Goal: Task Accomplishment & Management: Manage account settings

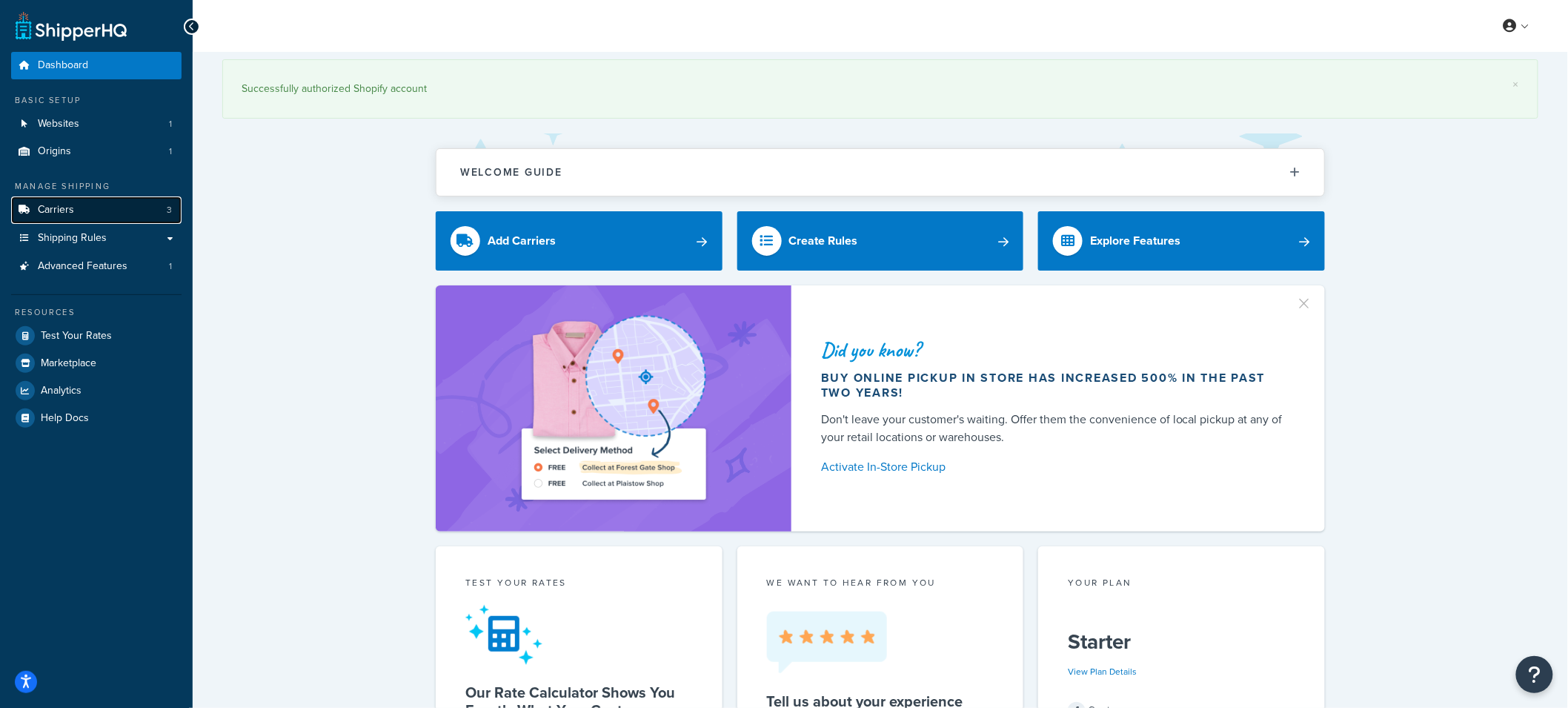
click at [120, 217] on link "Carriers 3" at bounding box center [95, 210] width 170 height 27
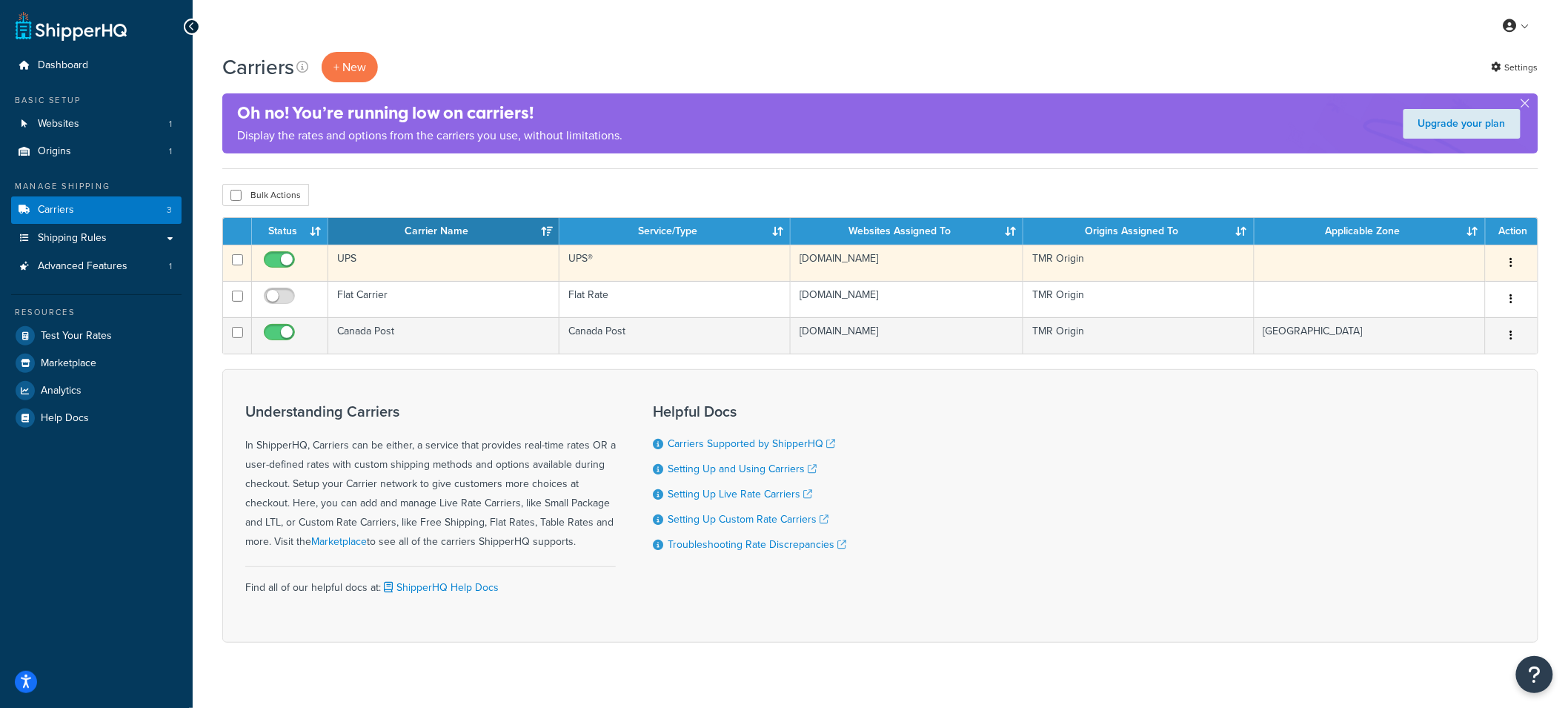
click at [491, 262] on td "UPS" at bounding box center [444, 263] width 232 height 37
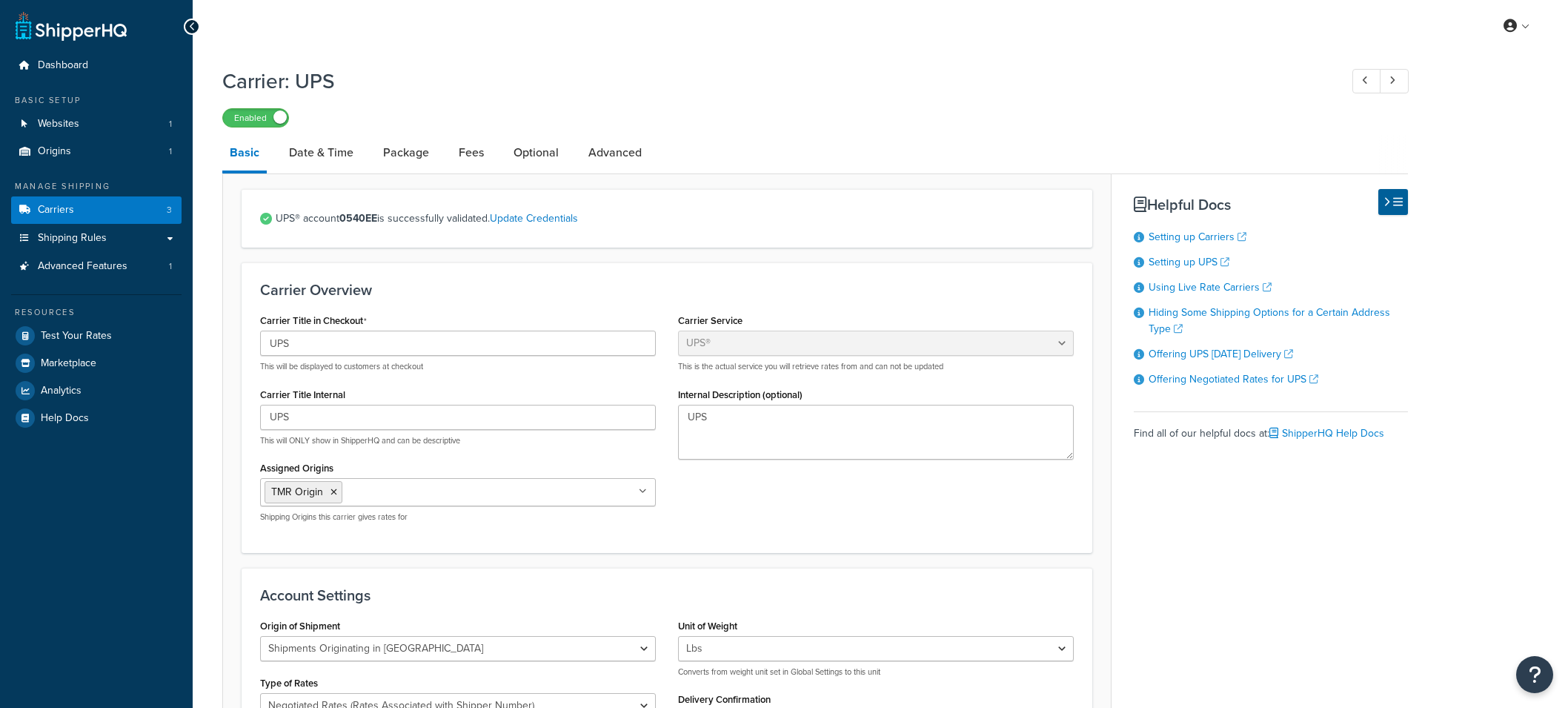
select select "ups"
select select "can"
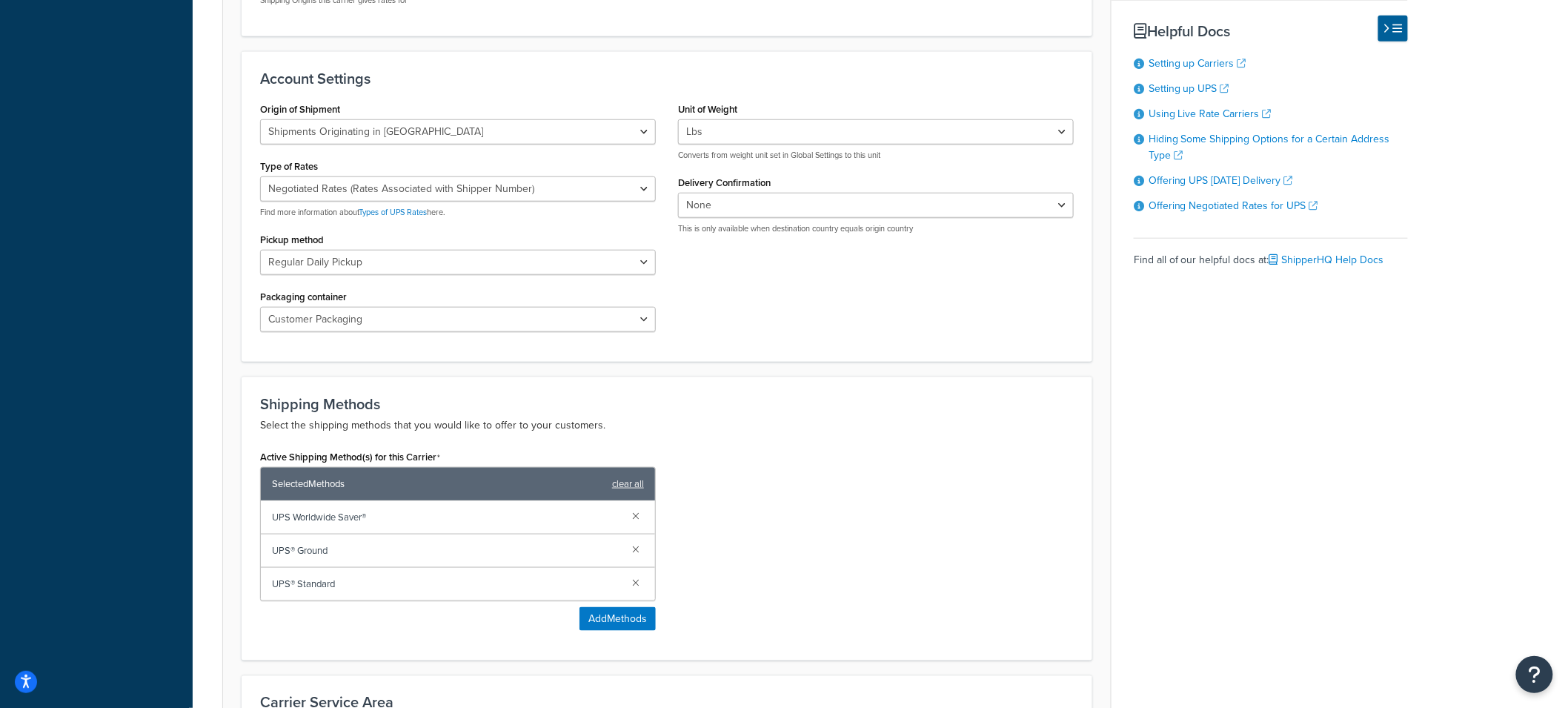
scroll to position [517, 0]
click at [642, 190] on select "Negotiated Rates (Rates Associated with Shipper Number) Daily Rates Retail Rate…" at bounding box center [457, 188] width 396 height 25
click at [260, 176] on select "Negotiated Rates (Rates Associated with Shipper Number) Daily Rates Retail Rate…" at bounding box center [457, 188] width 396 height 25
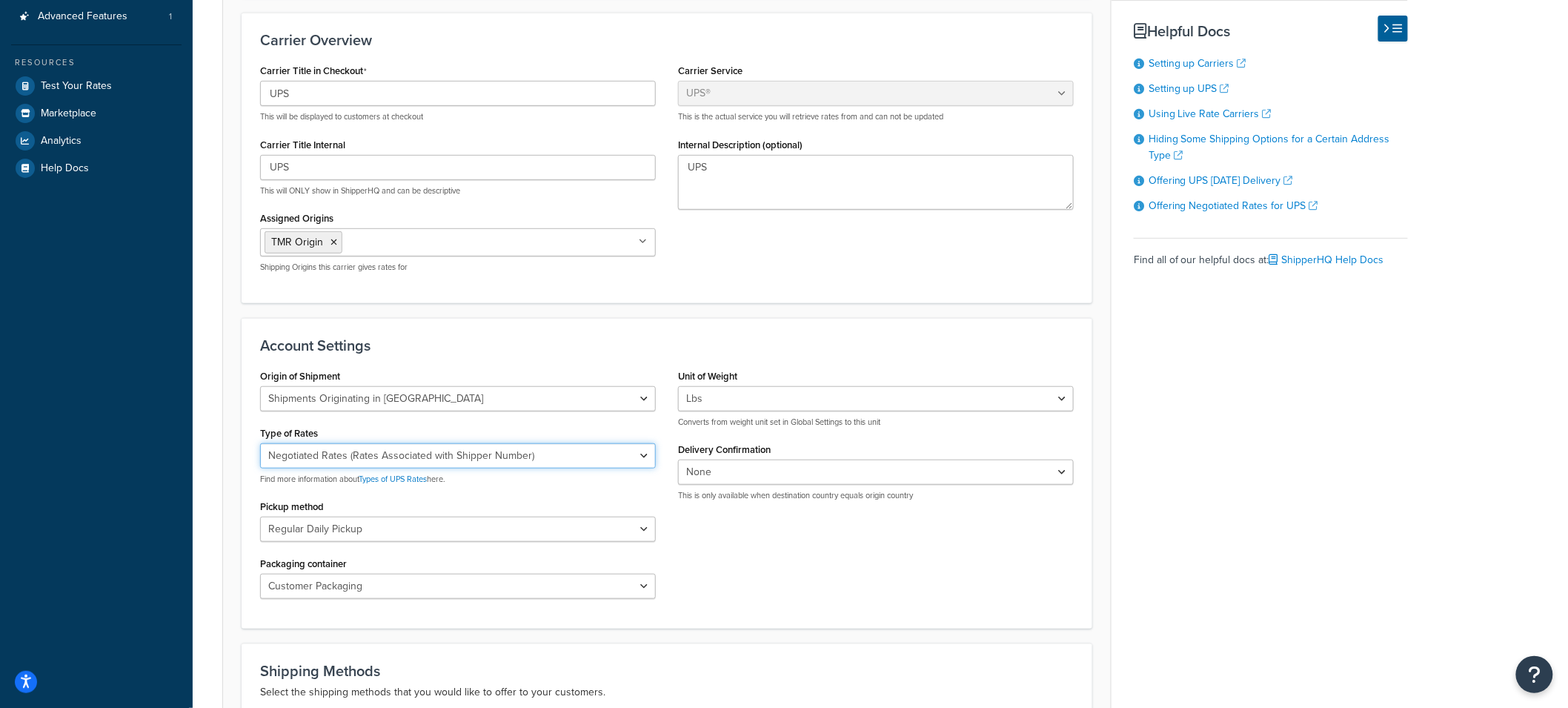
scroll to position [0, 0]
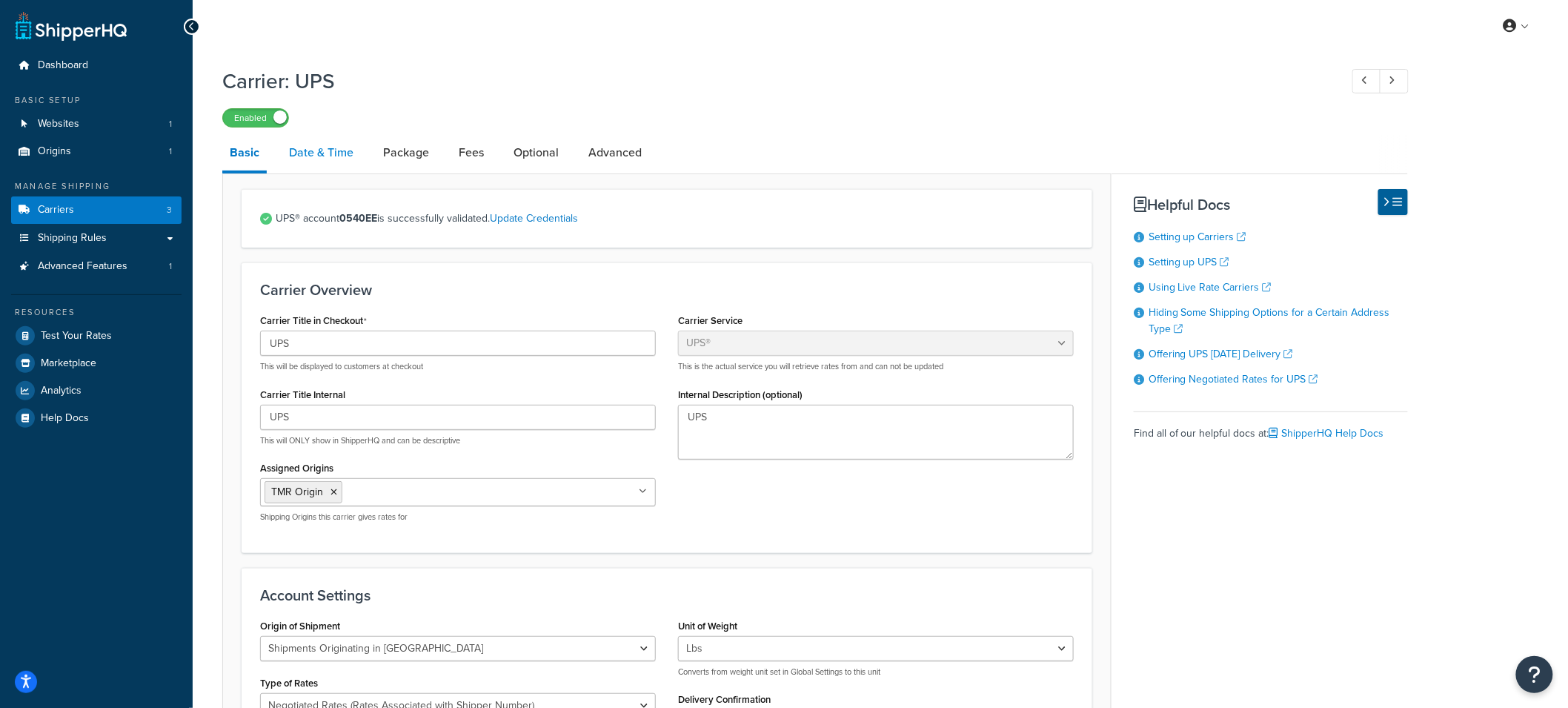
click at [336, 155] on link "Date & Time" at bounding box center [321, 152] width 80 height 36
select select "yMMMEd"
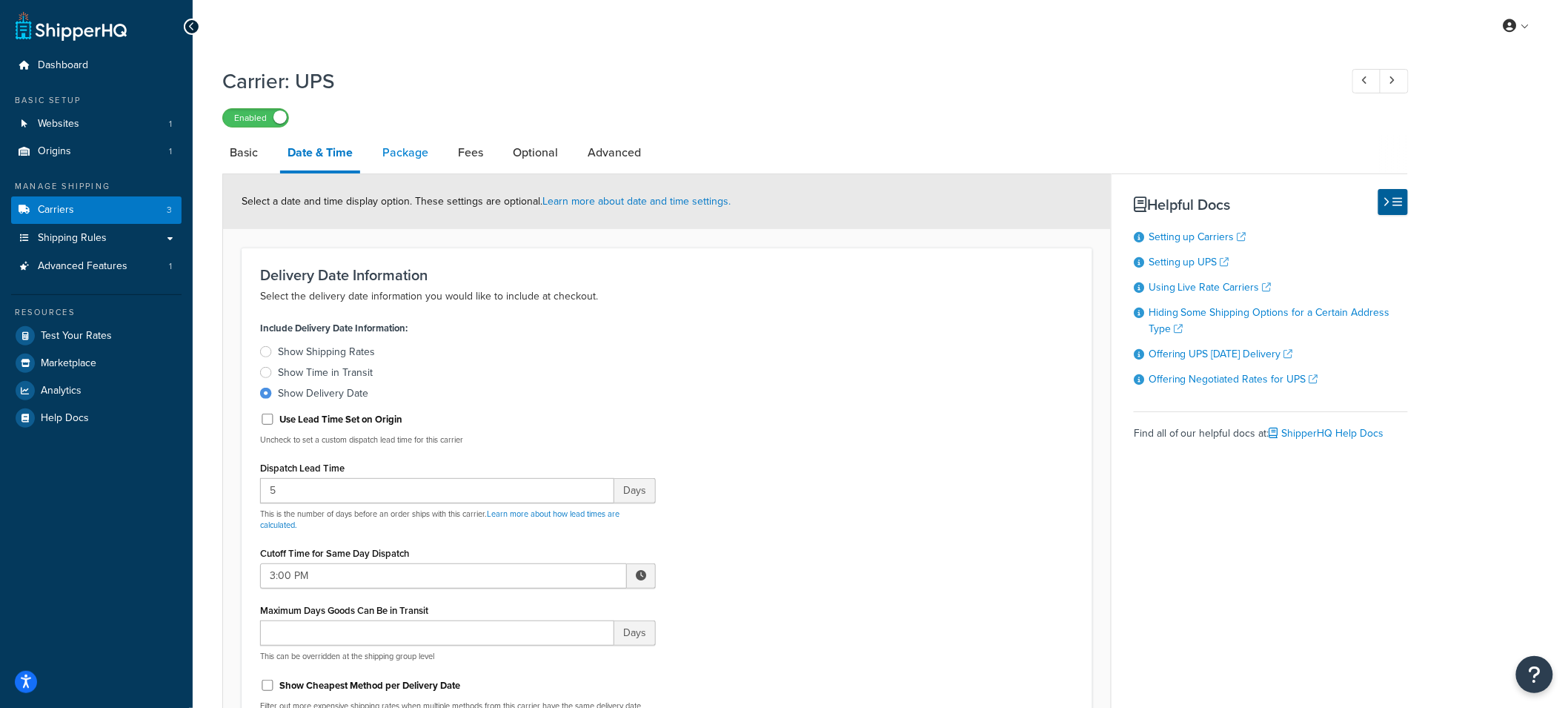
click at [431, 153] on link "Package" at bounding box center [405, 152] width 61 height 36
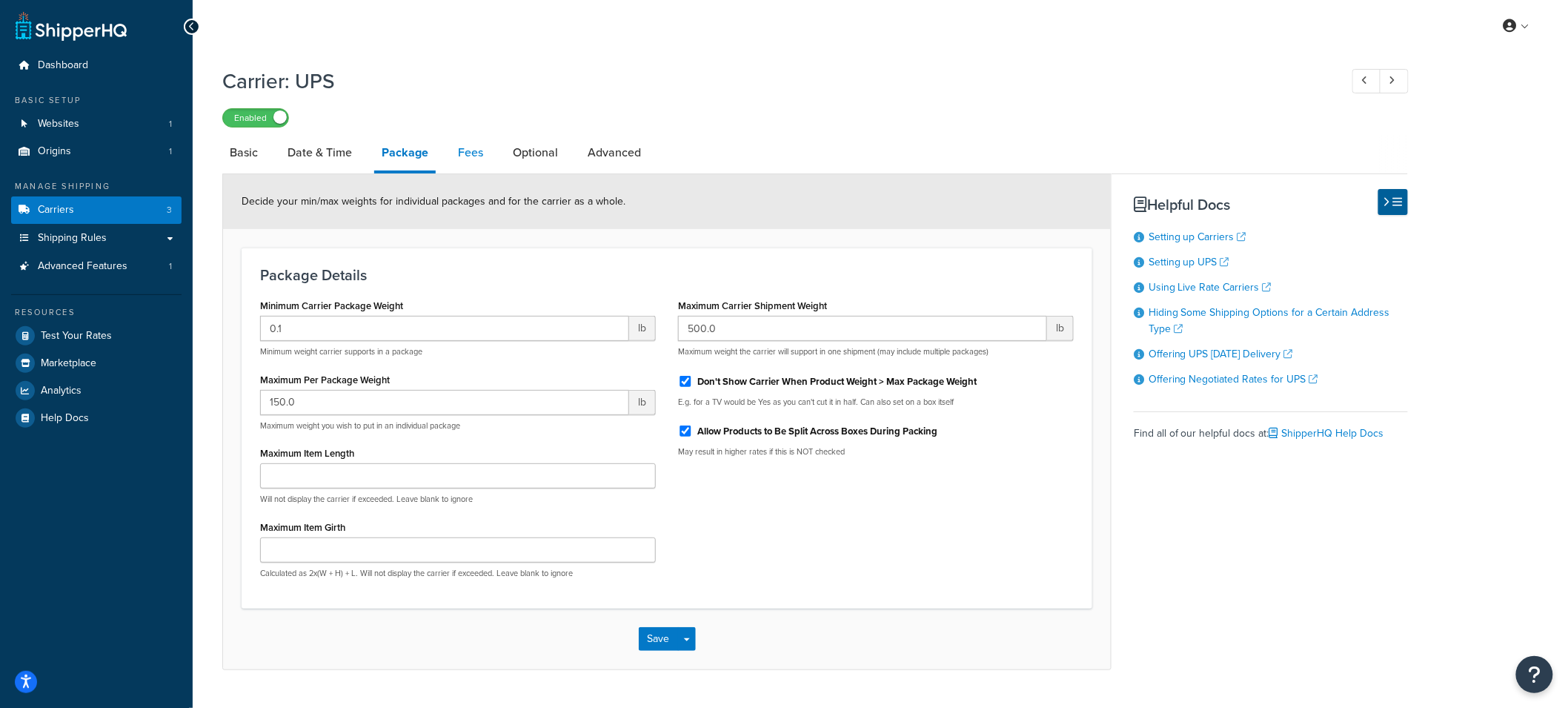
click at [475, 153] on link "Fees" at bounding box center [471, 152] width 40 height 36
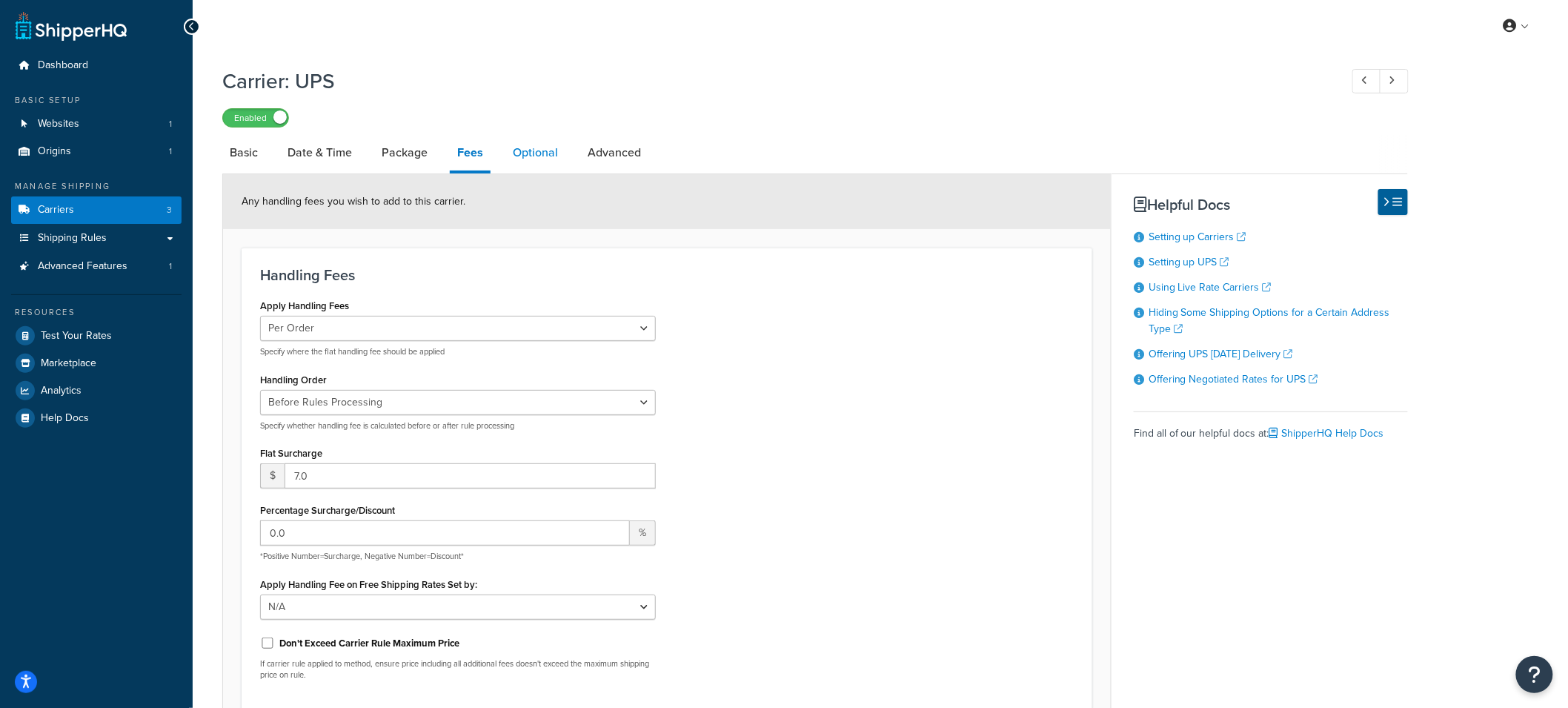
click at [539, 149] on link "Optional" at bounding box center [535, 152] width 60 height 36
select select "business"
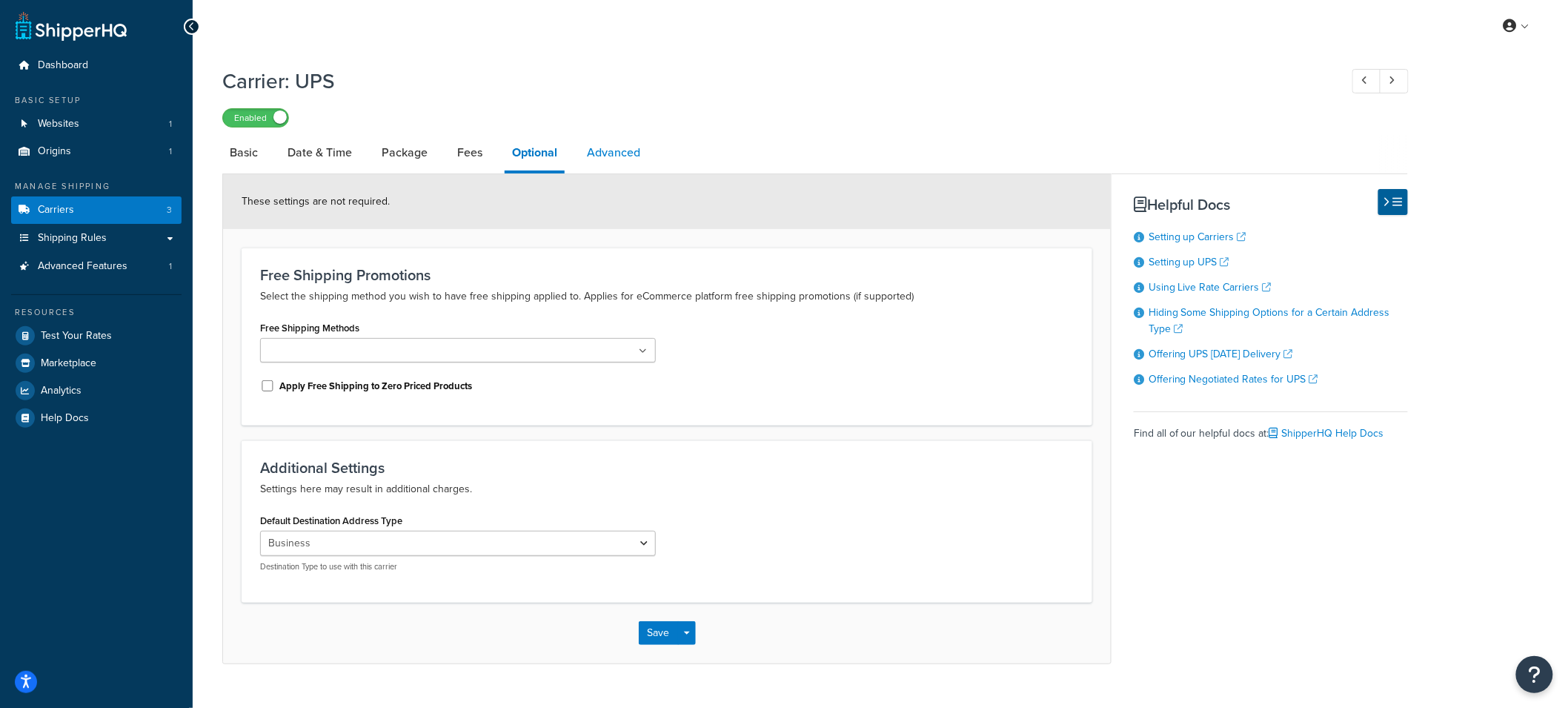
click at [623, 160] on link "Advanced" at bounding box center [613, 152] width 68 height 36
select select "false"
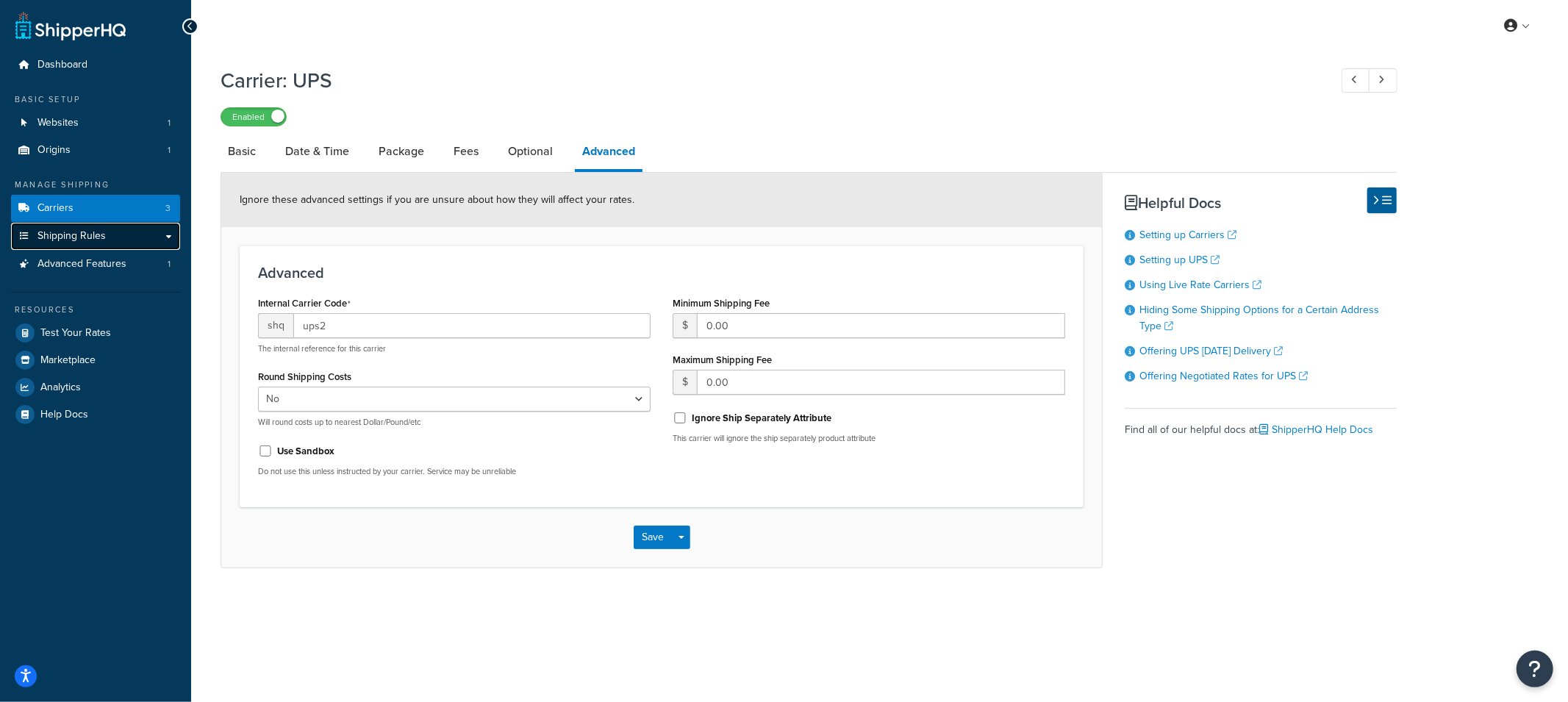
click at [154, 240] on link "Shipping Rules" at bounding box center [95, 236] width 169 height 27
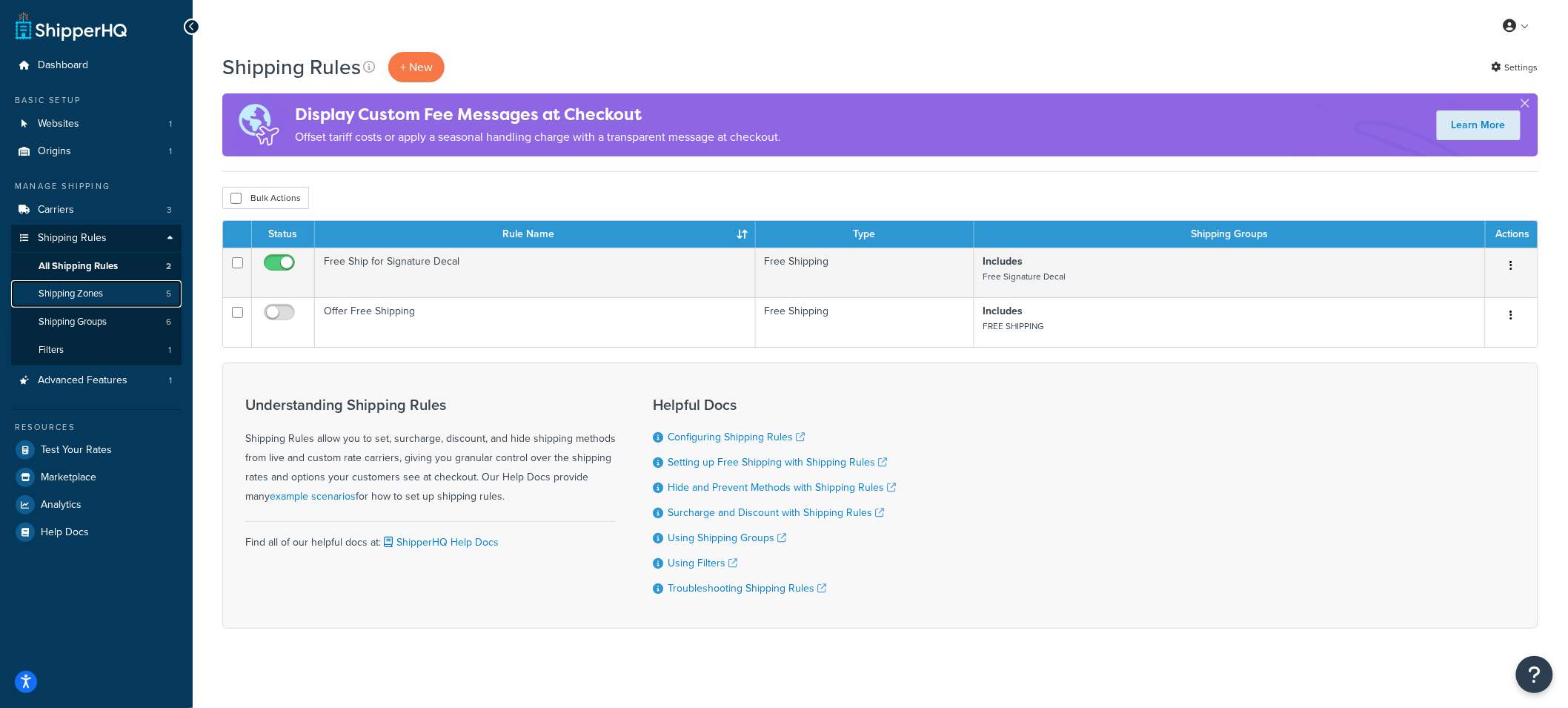
click at [97, 289] on span "Shipping Zones" at bounding box center [71, 293] width 65 height 12
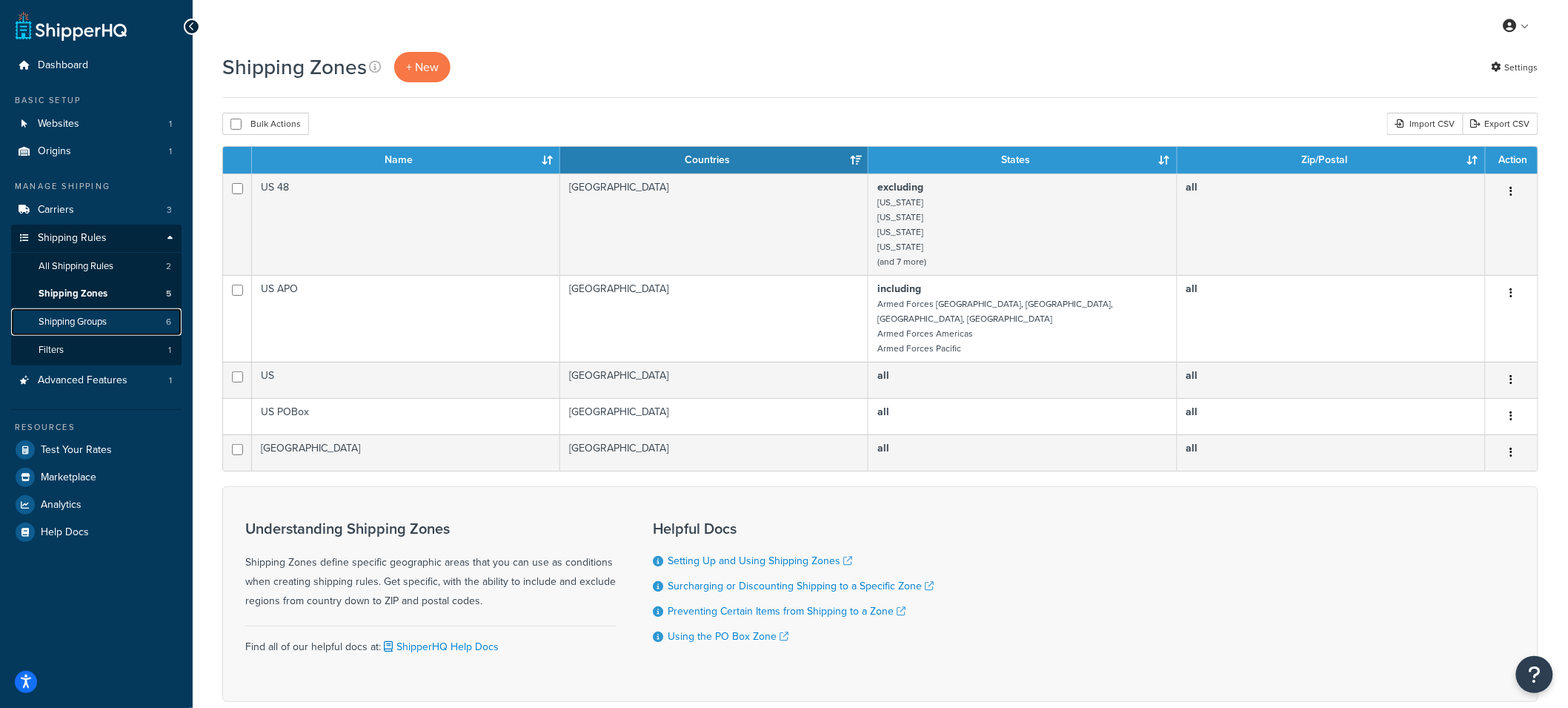
click at [73, 326] on span "Shipping Groups" at bounding box center [72, 321] width 68 height 12
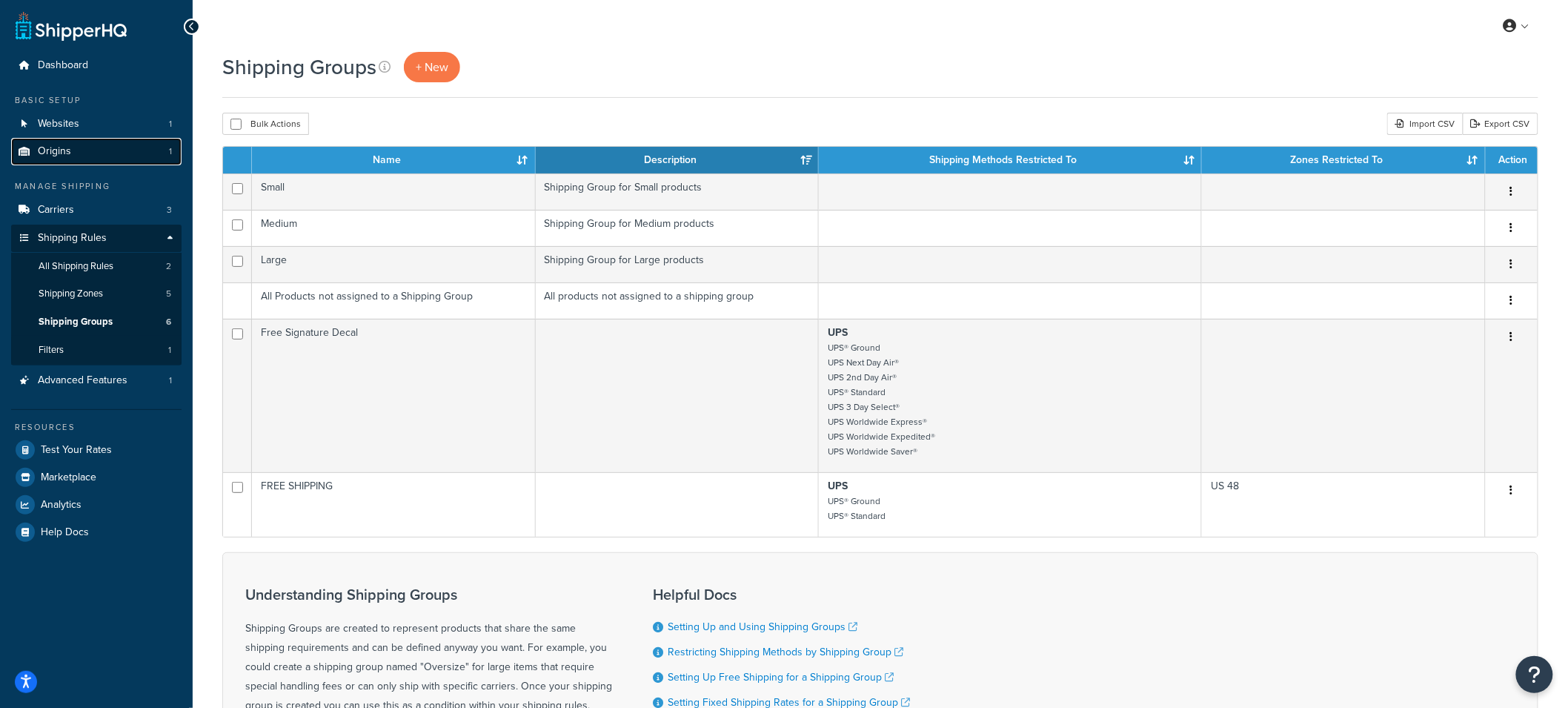
click at [94, 146] on link "Origins 1" at bounding box center [95, 151] width 170 height 27
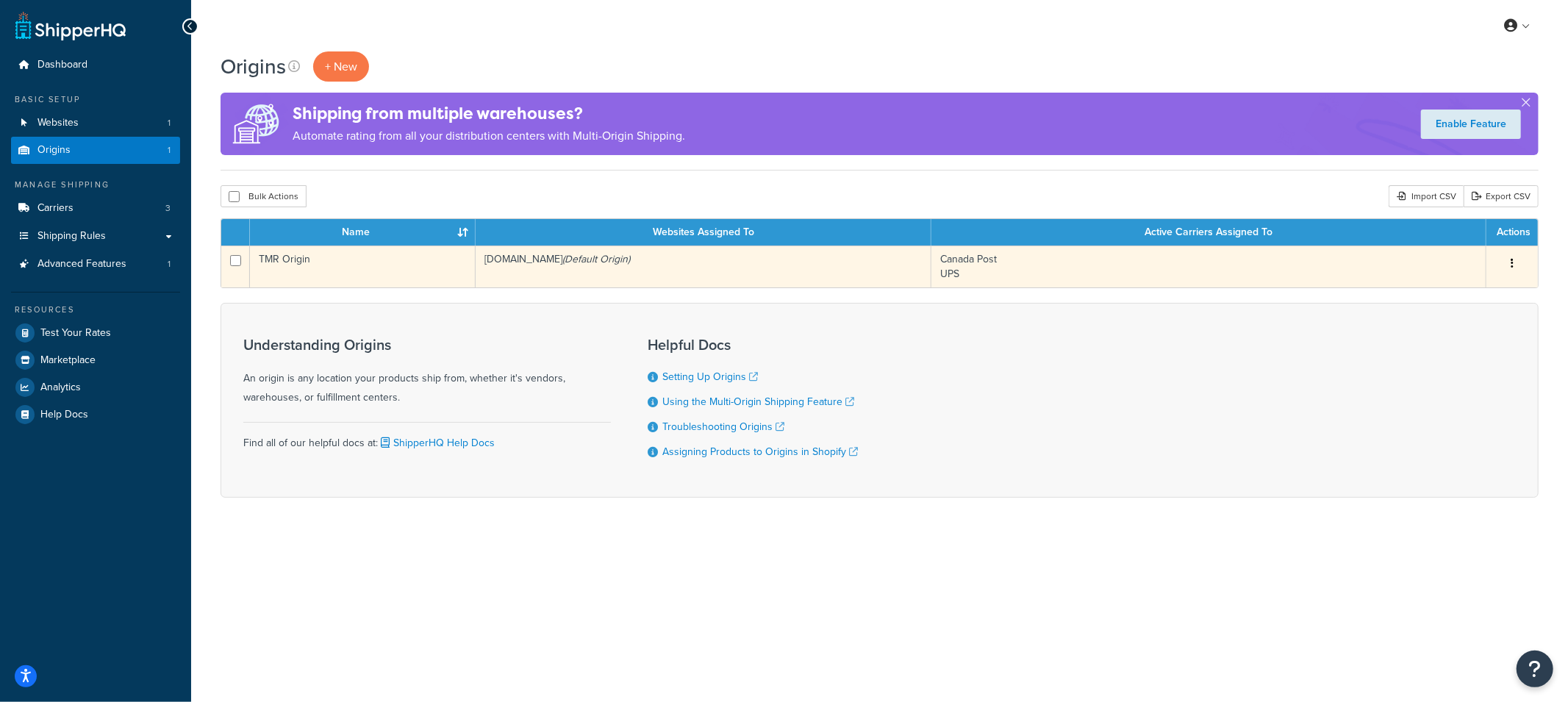
click at [957, 273] on td "Canada Post UPS" at bounding box center [1209, 266] width 555 height 42
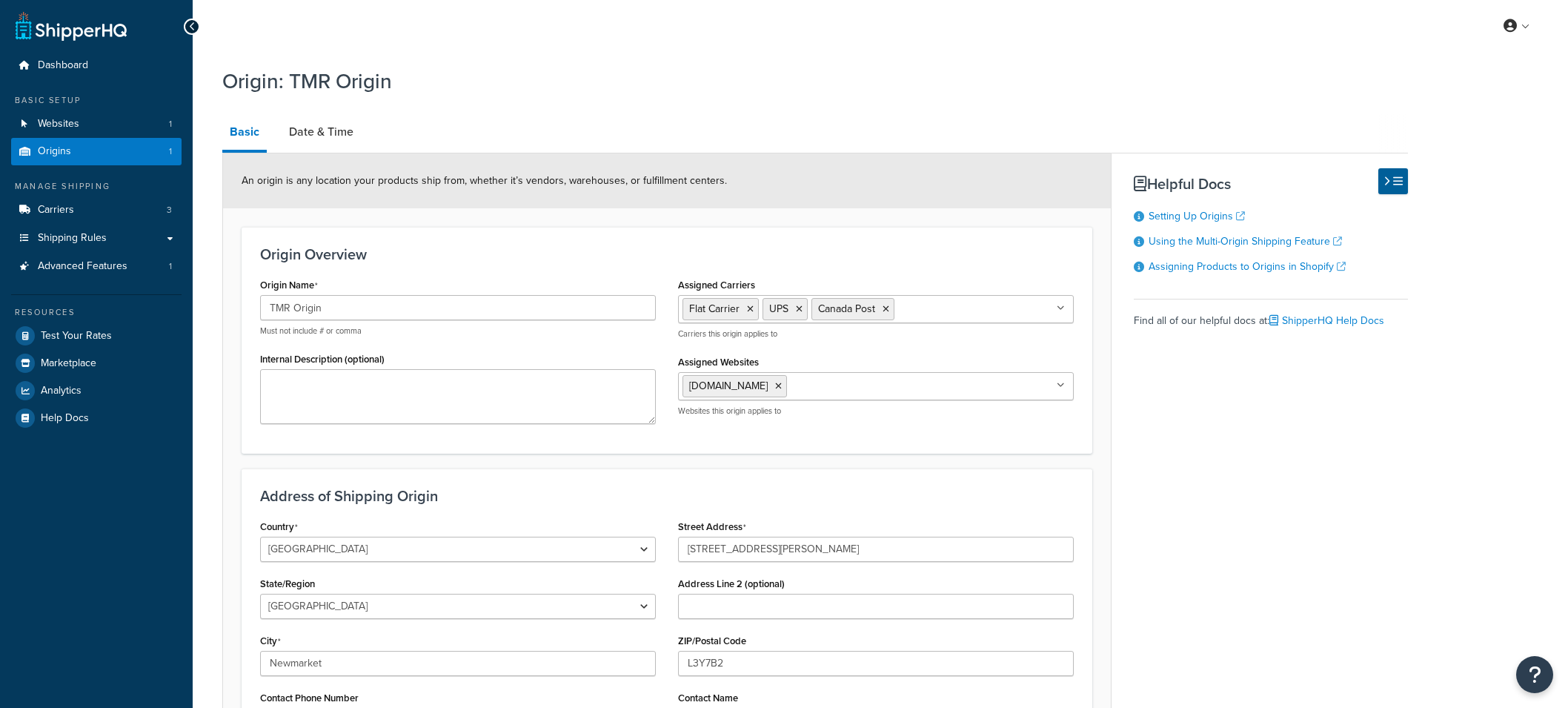
select select "1039"
select select "69"
click at [328, 137] on link "Date & Time" at bounding box center [321, 131] width 80 height 36
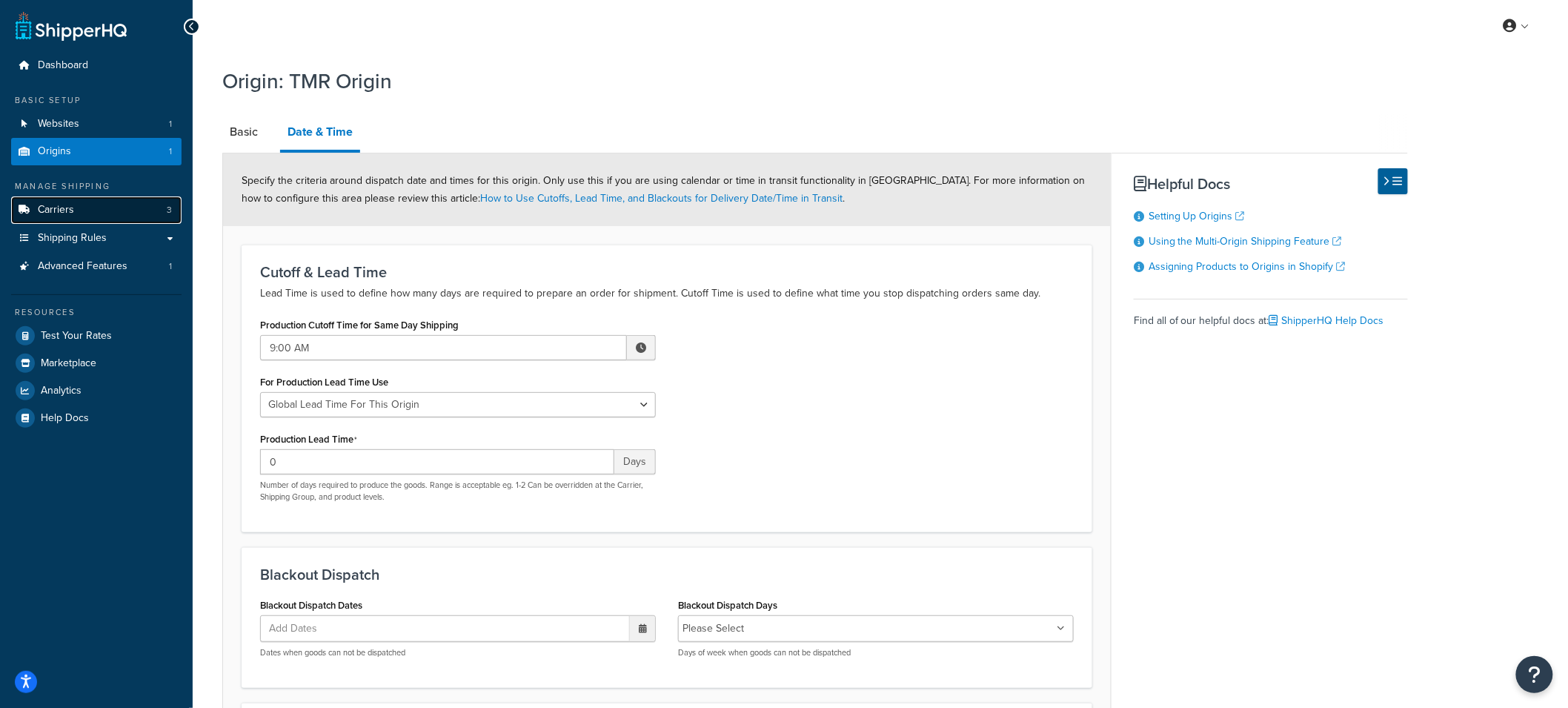
click at [100, 205] on link "Carriers 3" at bounding box center [95, 210] width 170 height 27
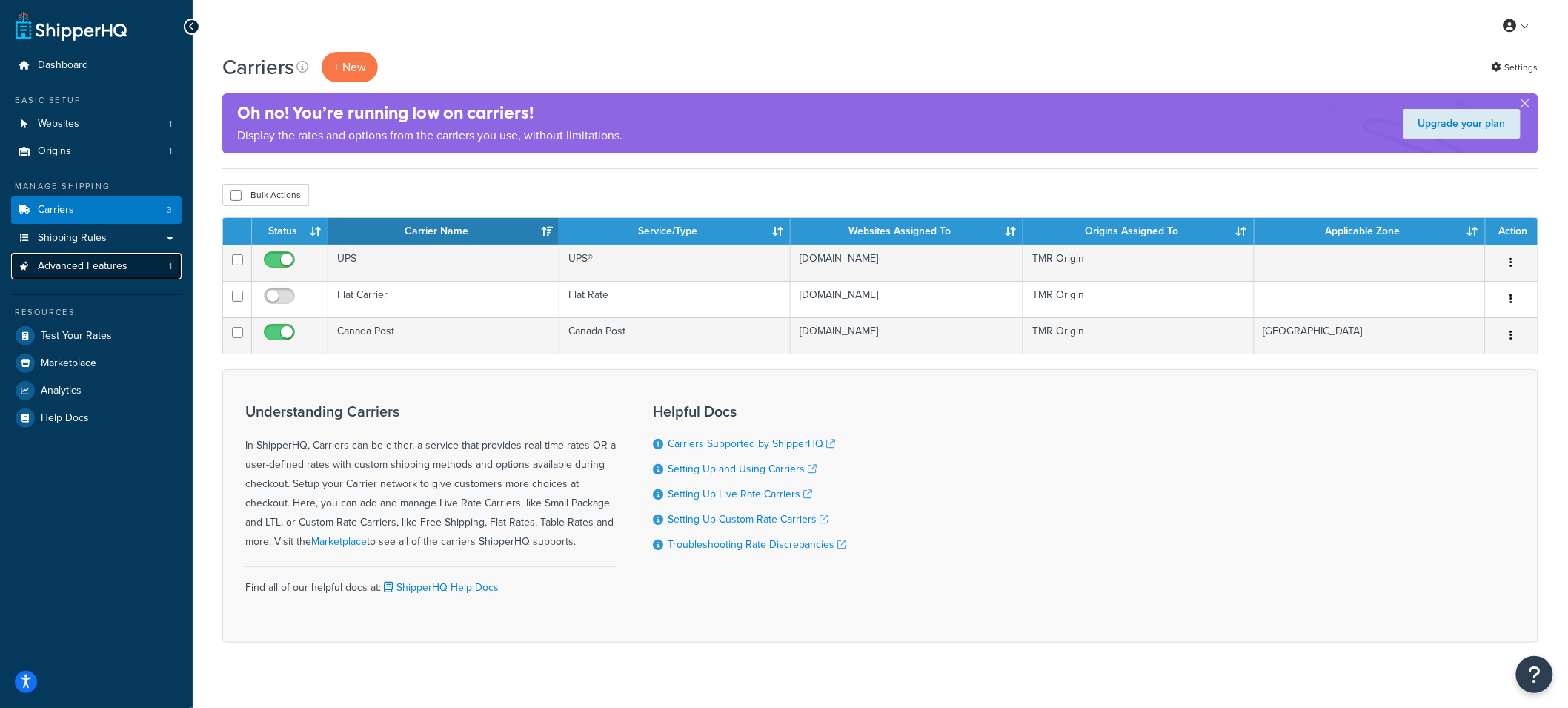
click at [105, 272] on span "Advanced Features" at bounding box center [83, 266] width 90 height 12
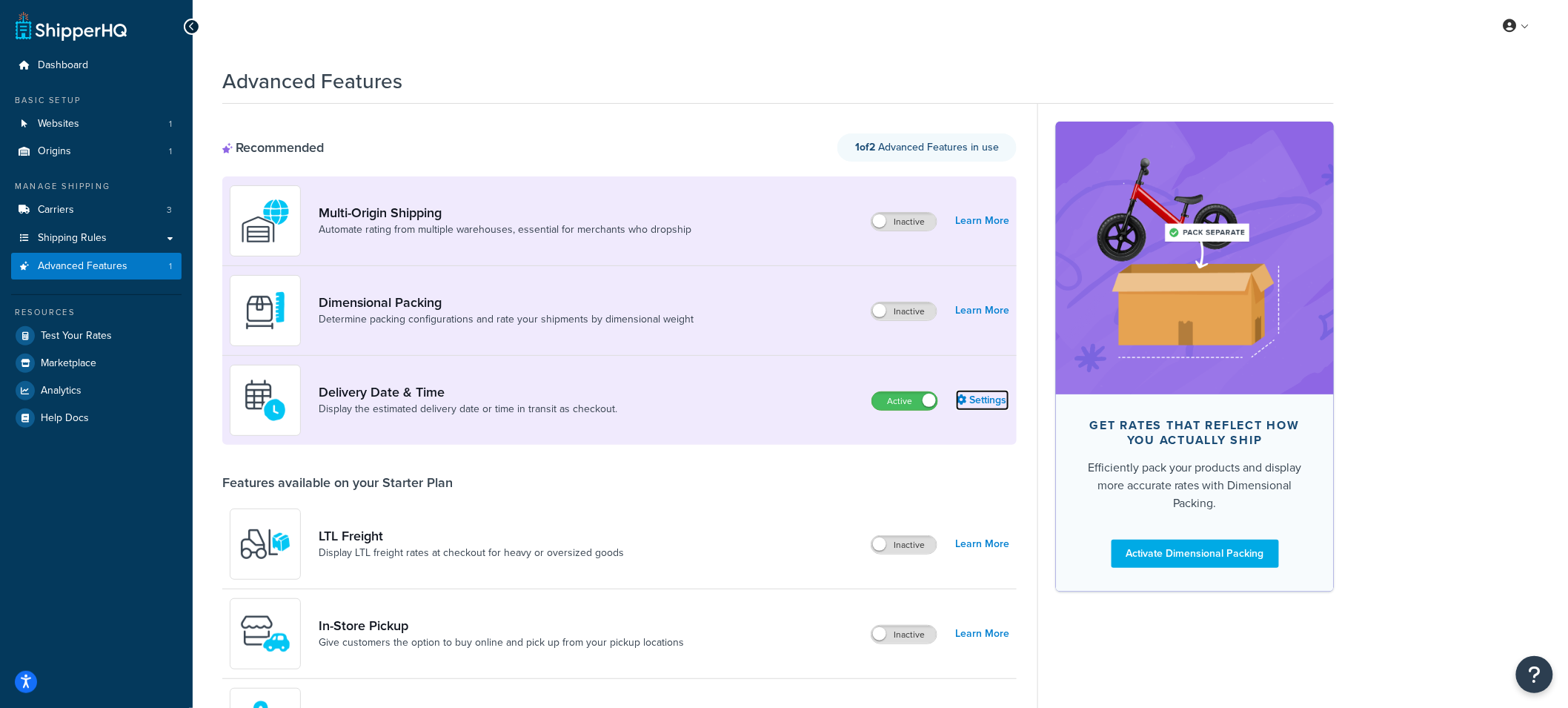
click at [984, 400] on link "Settings" at bounding box center [983, 400] width 53 height 21
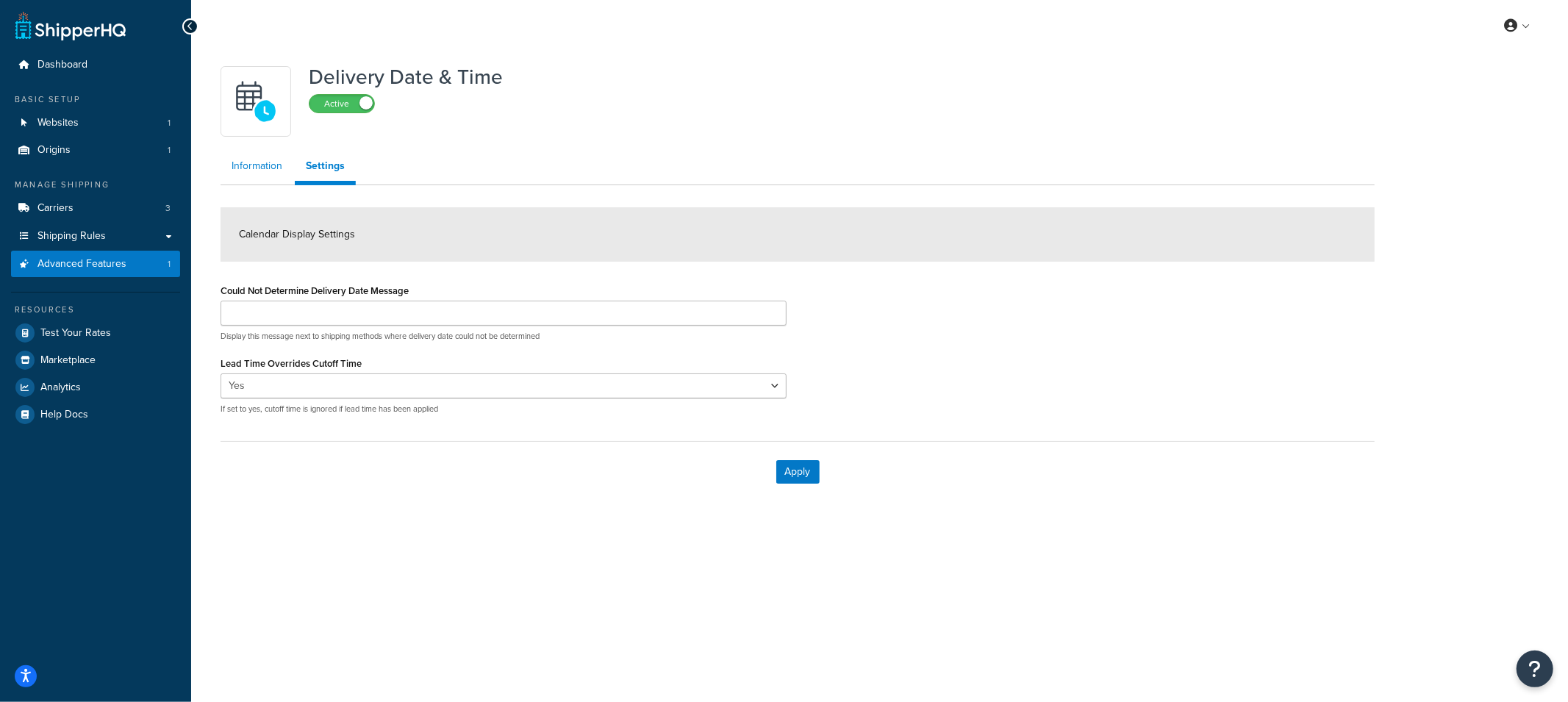
click at [248, 175] on link "Information" at bounding box center [257, 166] width 72 height 30
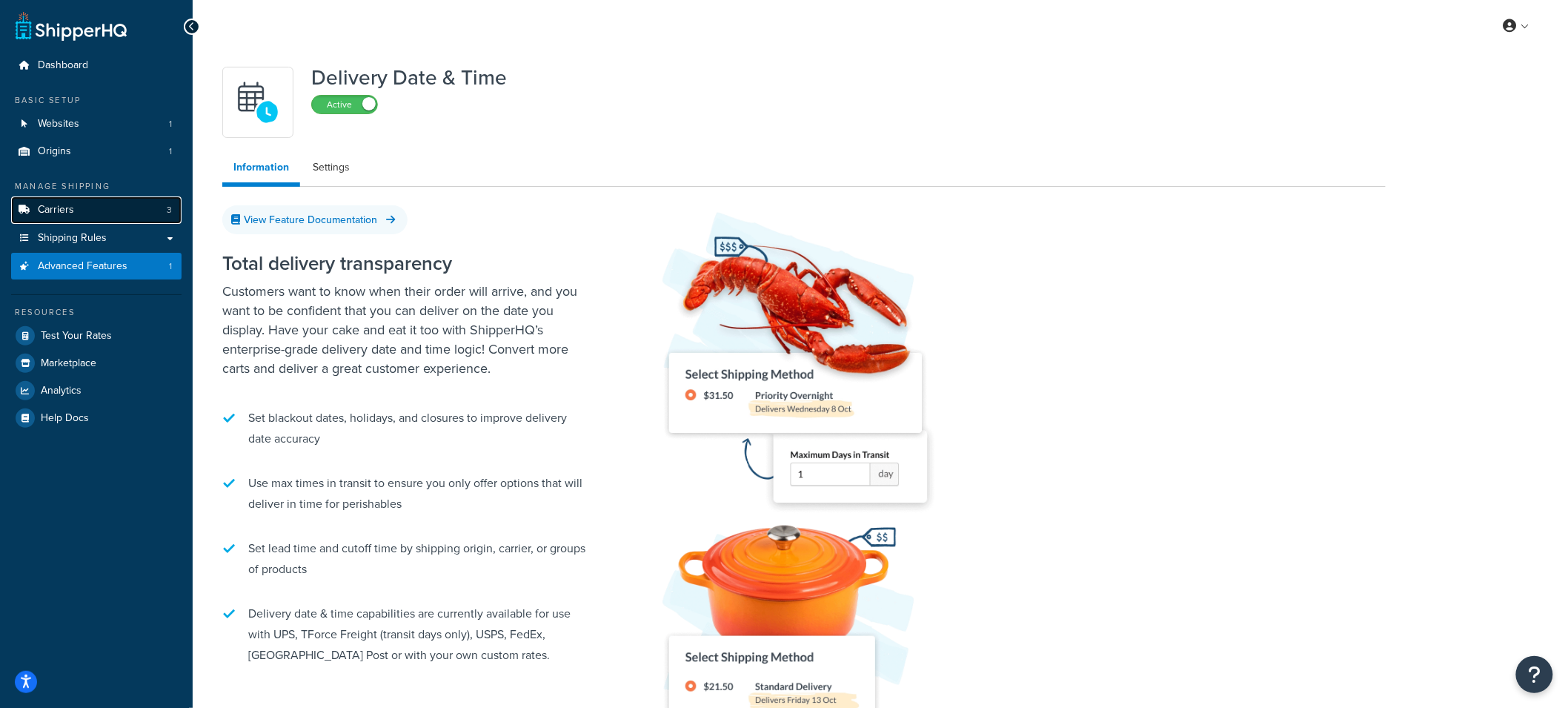
click at [72, 222] on link "Carriers 3" at bounding box center [95, 210] width 170 height 27
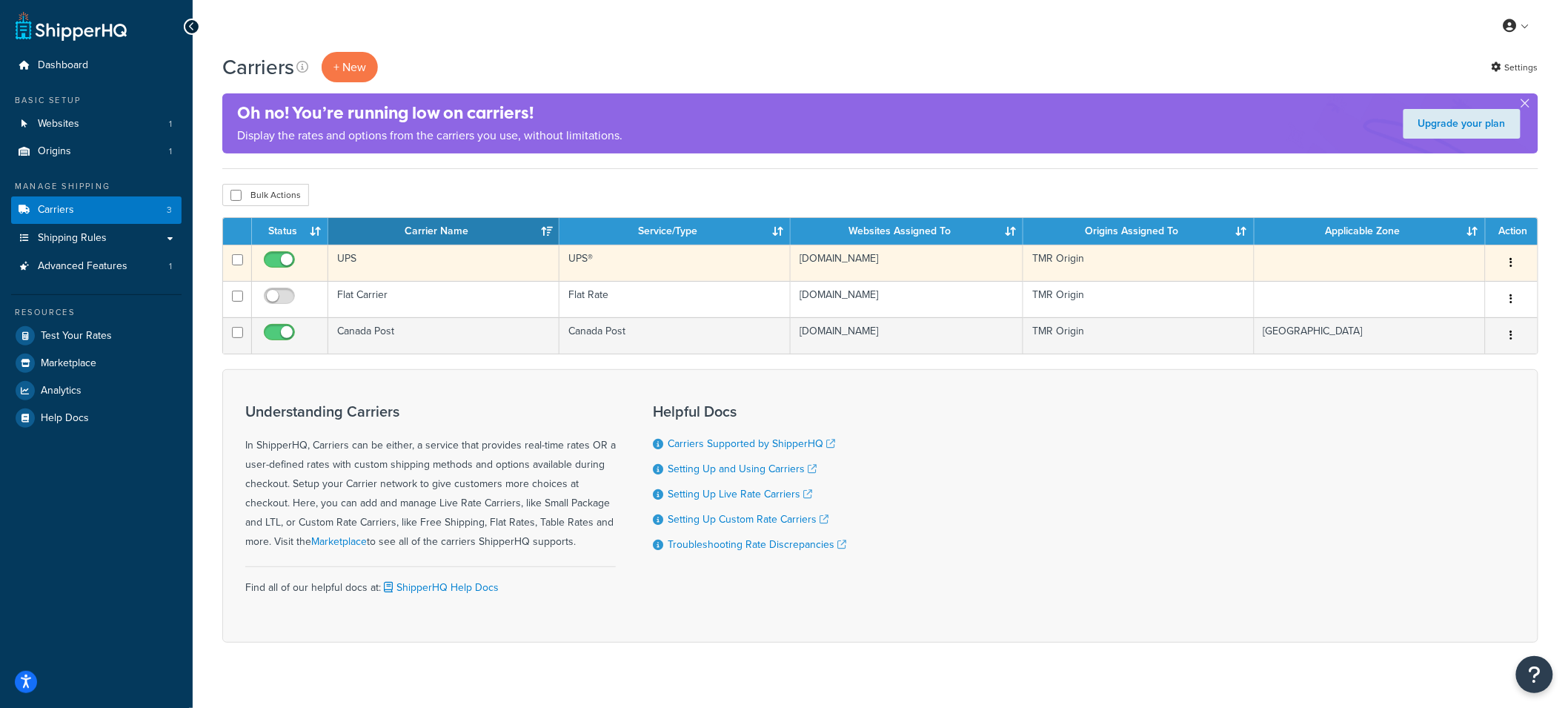
click at [425, 261] on td "UPS" at bounding box center [444, 263] width 232 height 37
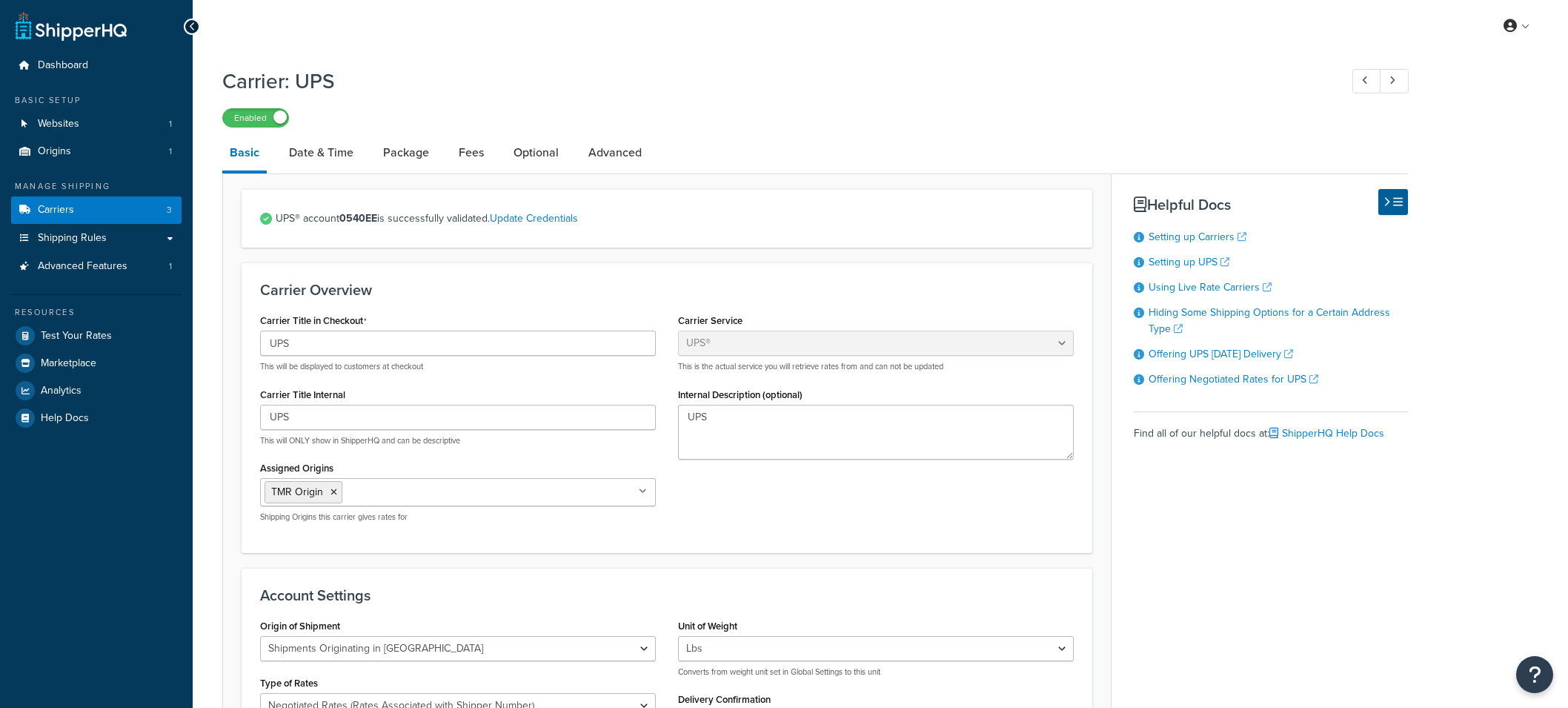
select select "ups"
select select "can"
click at [1189, 263] on link "Setting up UPS" at bounding box center [1189, 261] width 81 height 16
click at [99, 209] on link "Carriers 3" at bounding box center [95, 210] width 170 height 27
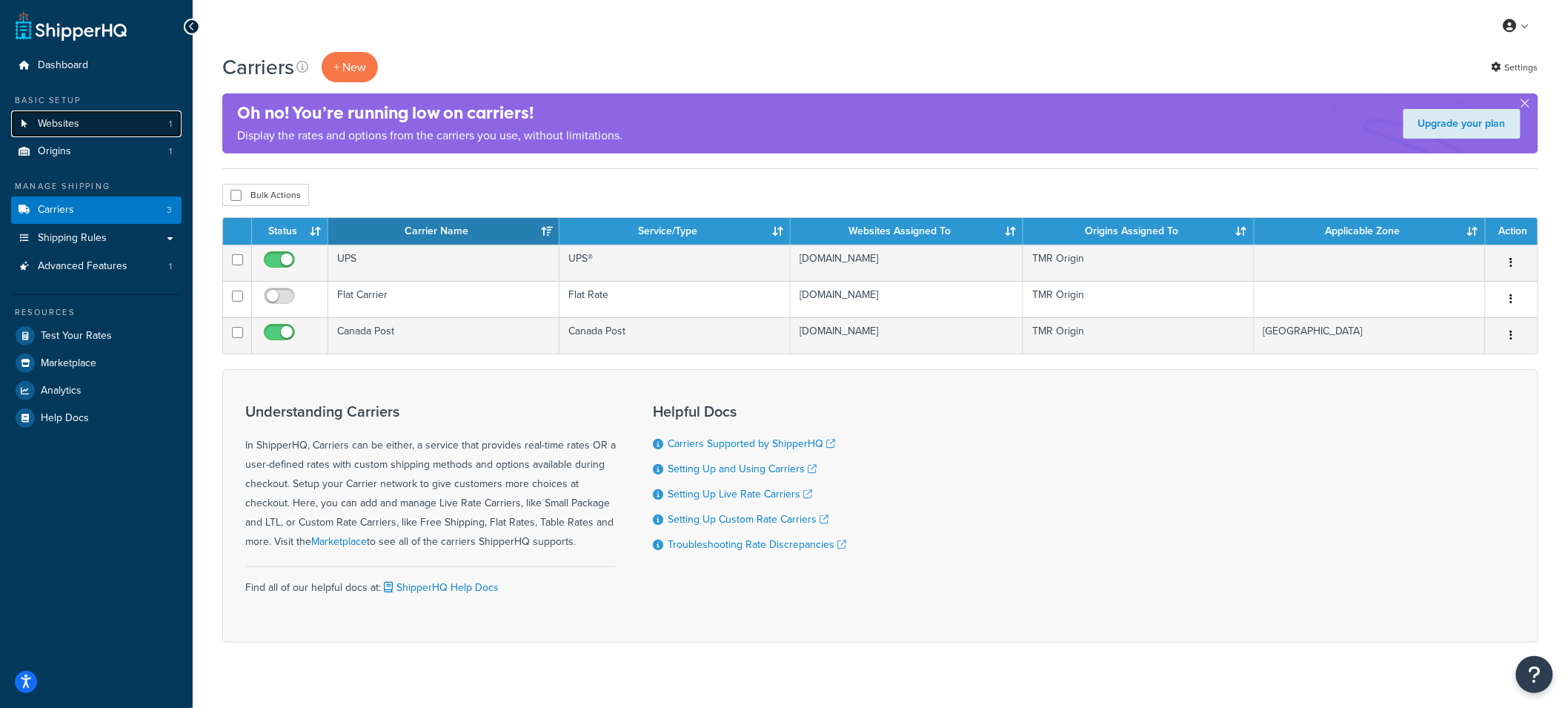
click at [85, 125] on link "Websites 1" at bounding box center [95, 124] width 170 height 27
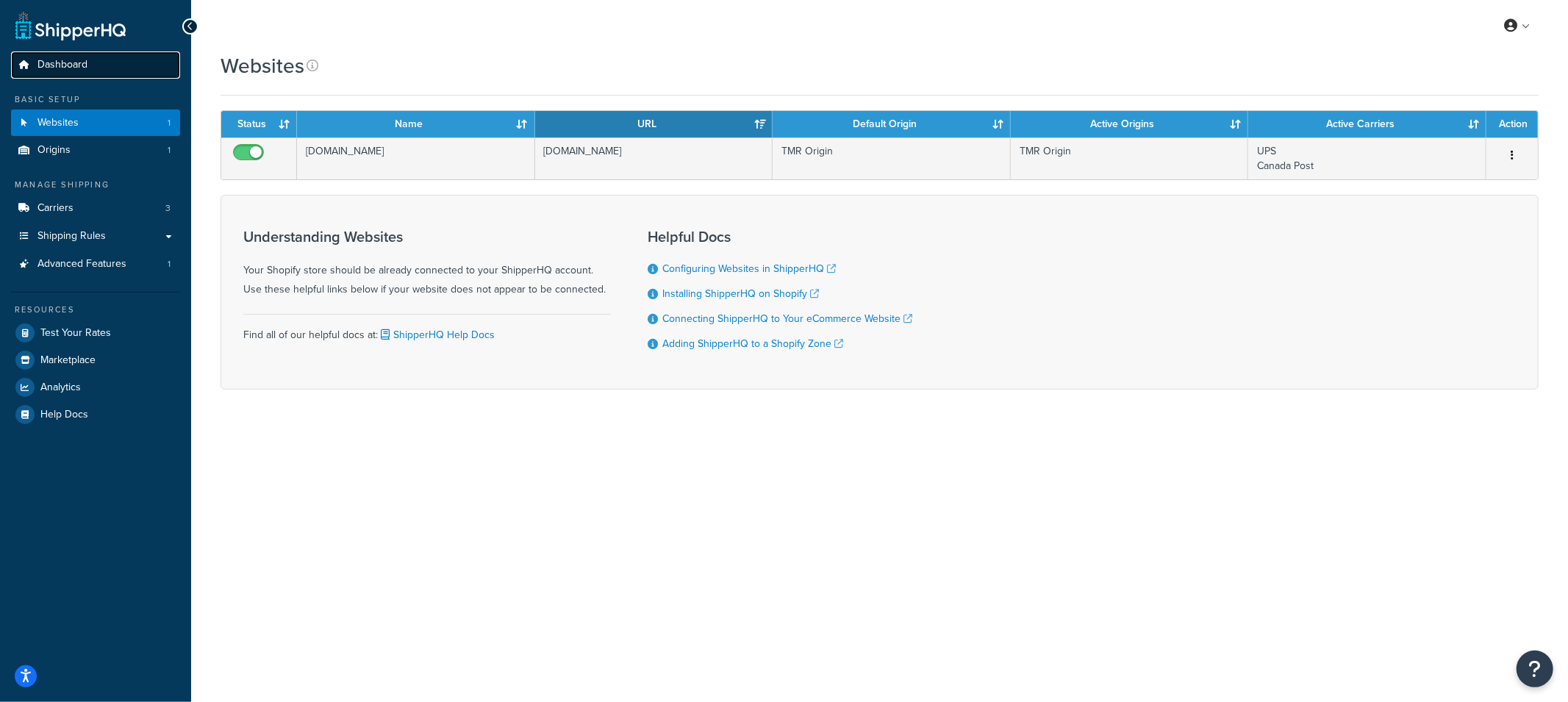
click at [77, 58] on span "Dashboard" at bounding box center [63, 64] width 50 height 12
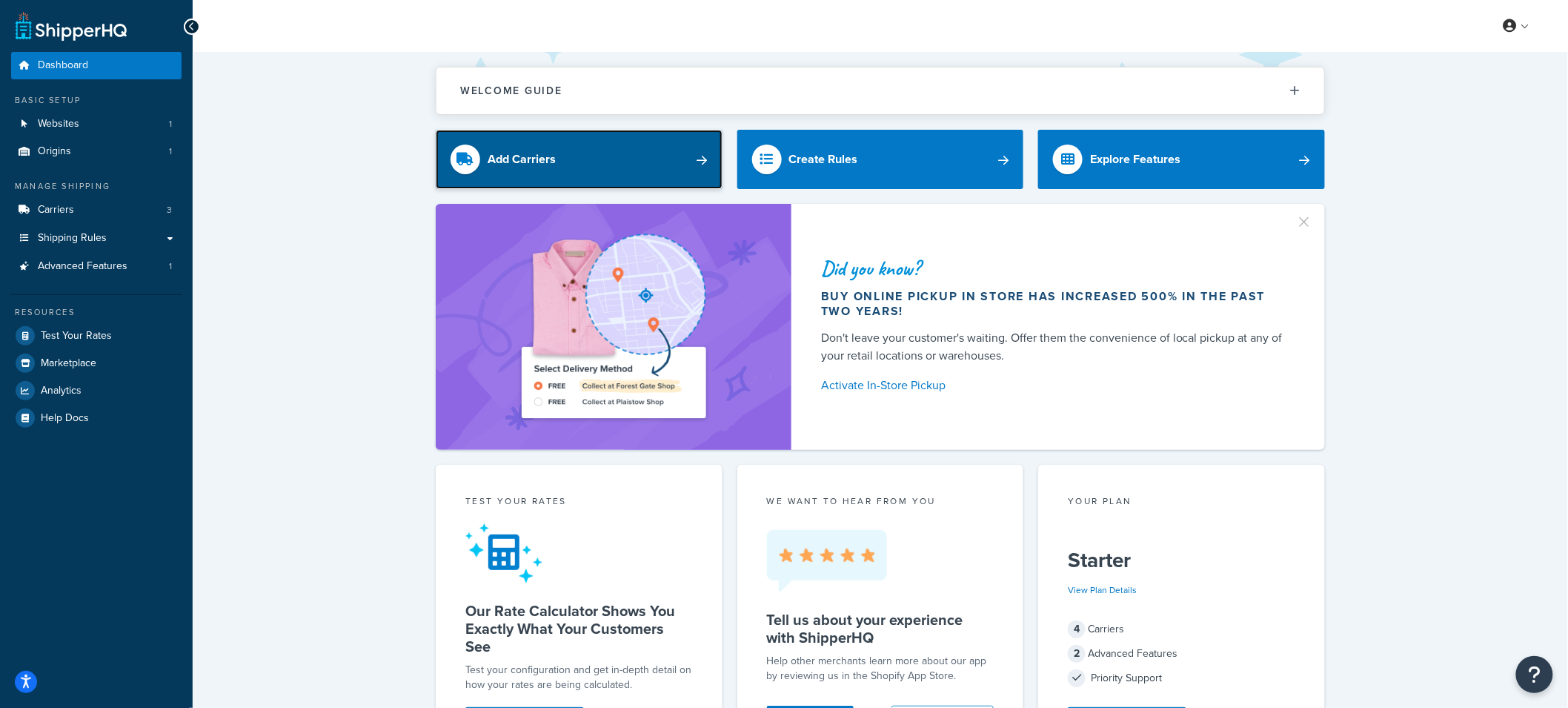
click at [564, 165] on link "Add Carriers" at bounding box center [579, 159] width 287 height 59
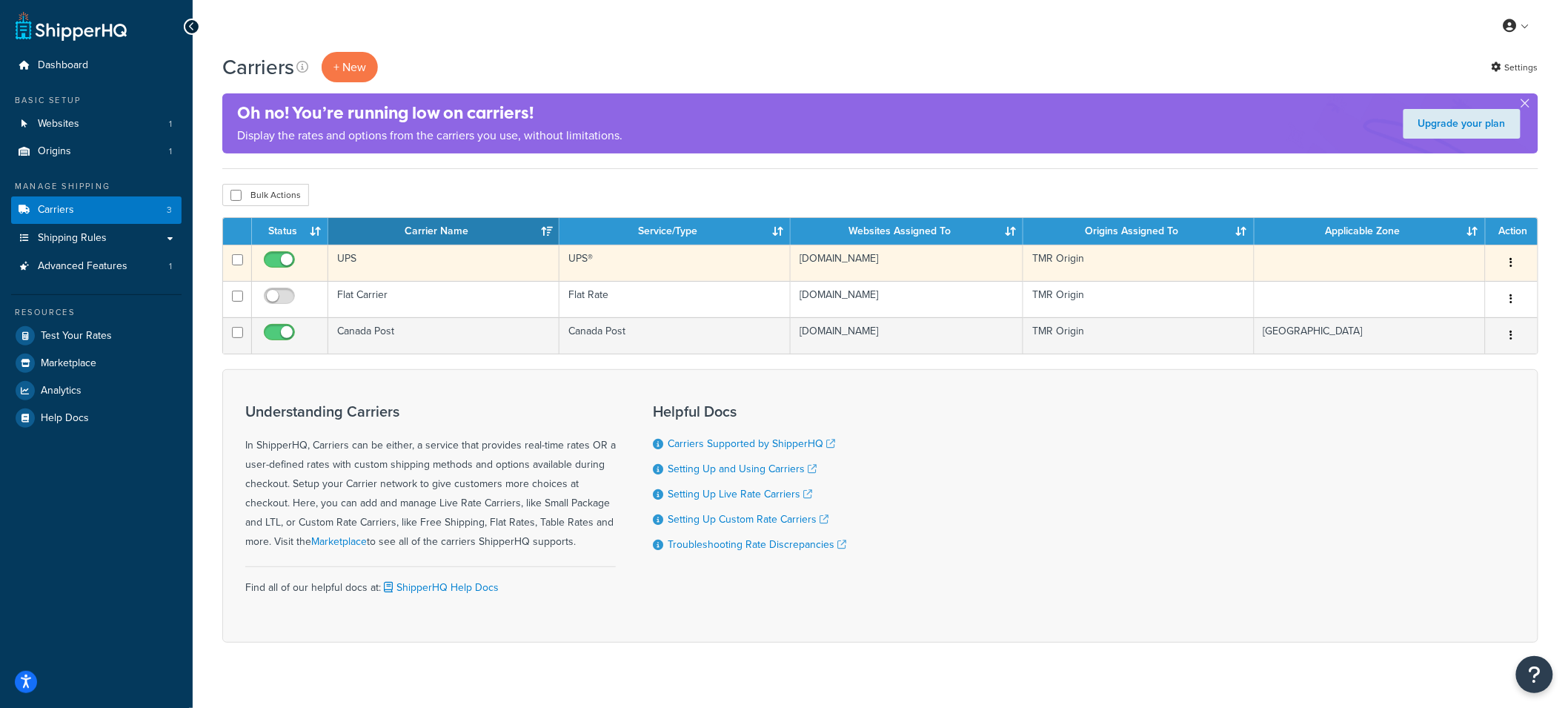
click at [1525, 259] on div "Edit Duplicate [GEOGRAPHIC_DATA]" at bounding box center [1512, 263] width 34 height 24
click at [1510, 265] on button "button" at bounding box center [1512, 263] width 21 height 24
click at [1478, 299] on link "Edit" at bounding box center [1452, 293] width 117 height 31
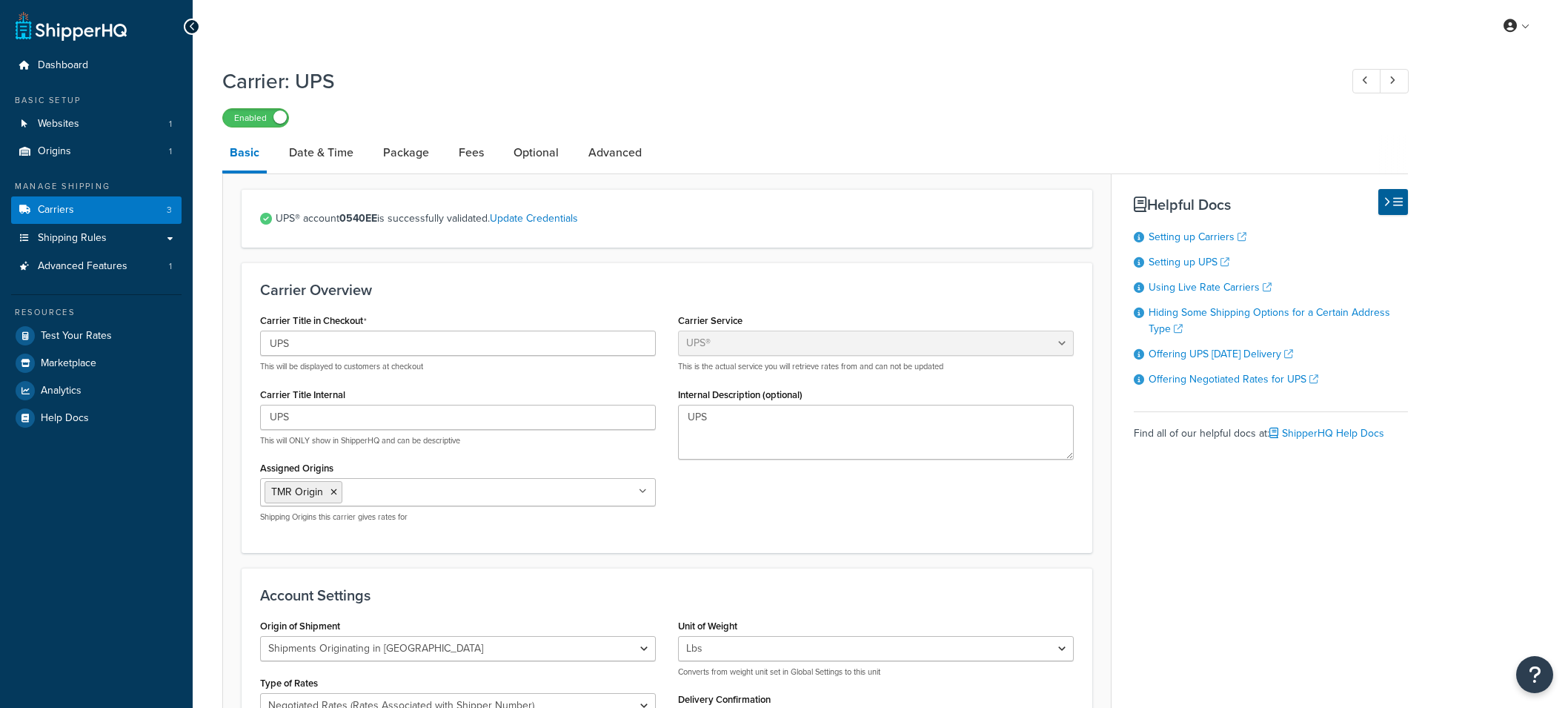
select select "ups"
select select "can"
click at [532, 217] on link "Update Credentials" at bounding box center [534, 218] width 88 height 16
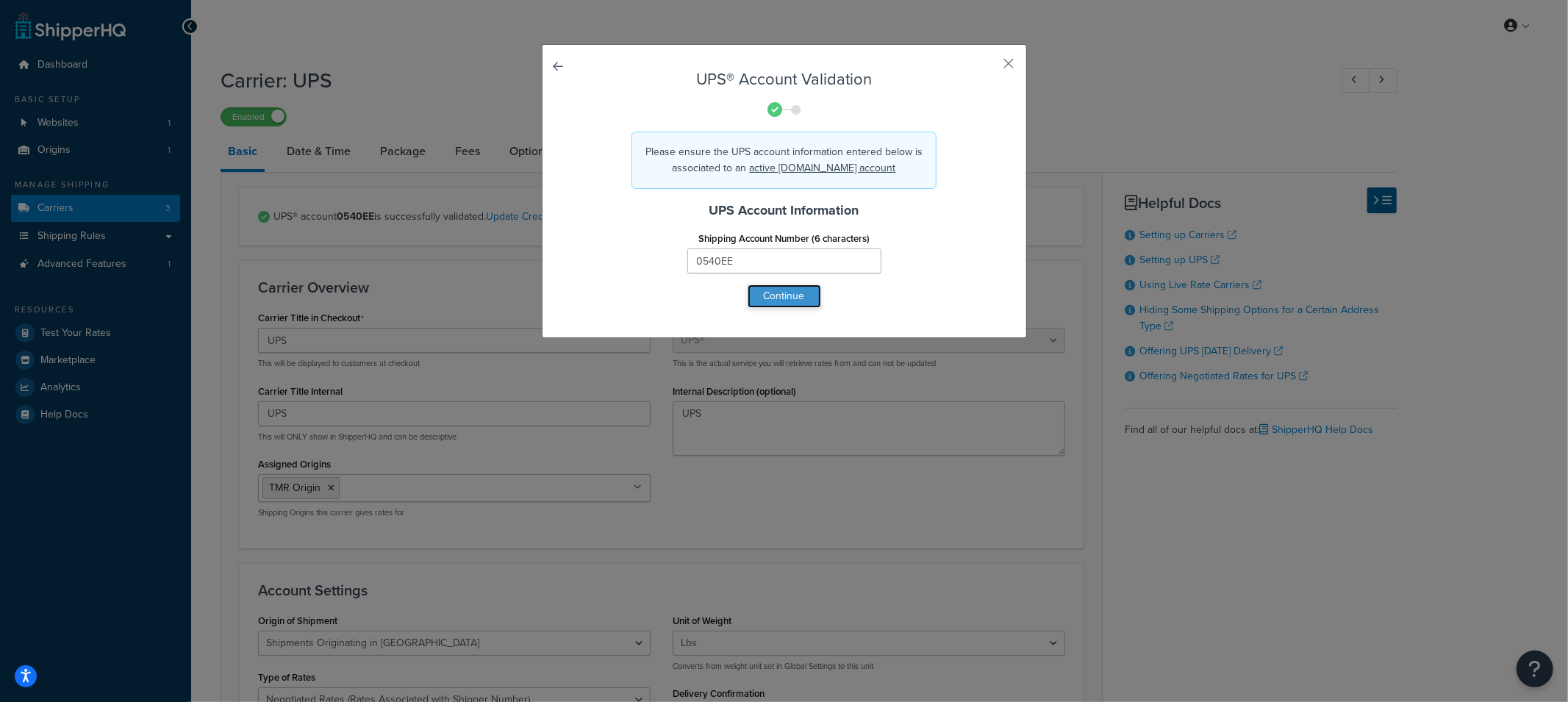
click at [781, 297] on button "Continue" at bounding box center [784, 296] width 73 height 24
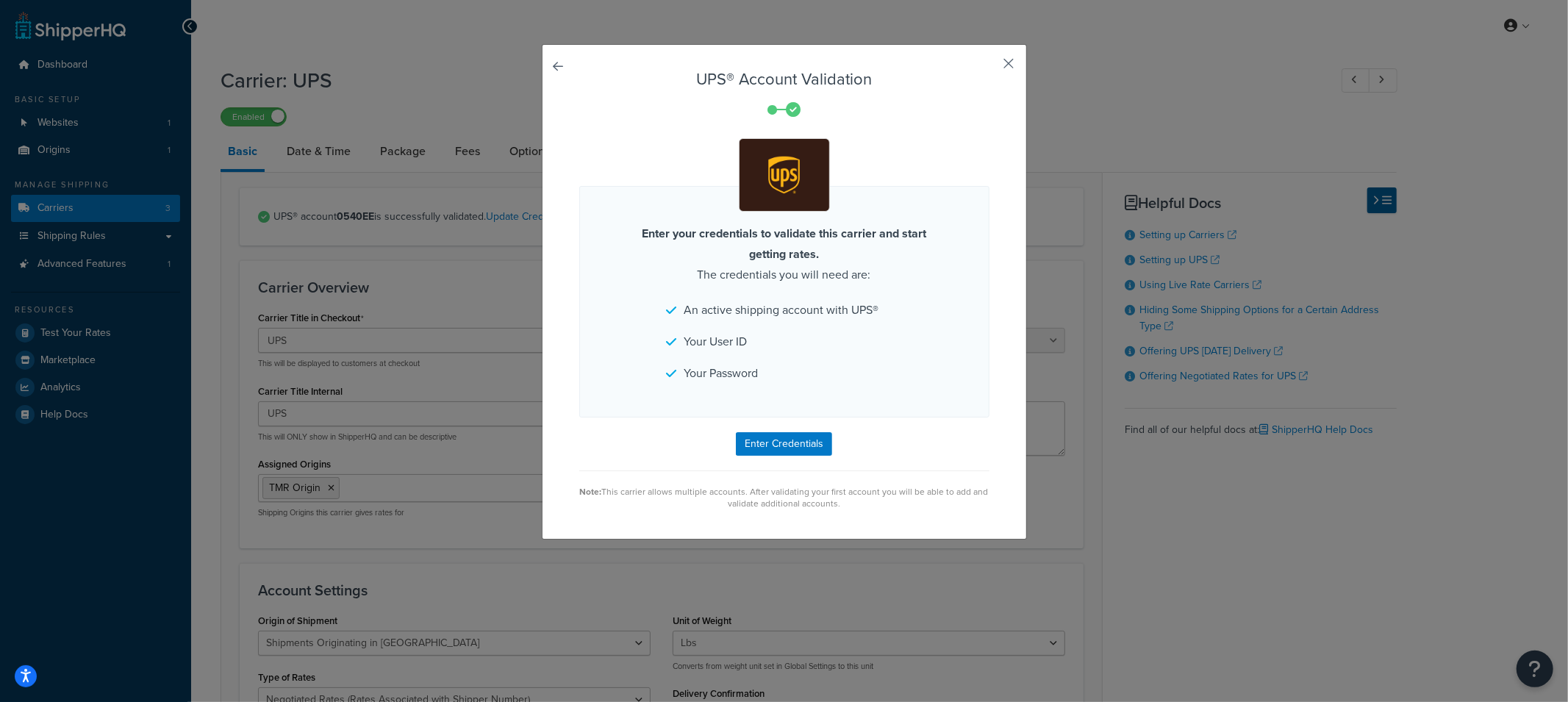
click at [990, 67] on button "button" at bounding box center [987, 68] width 3 height 3
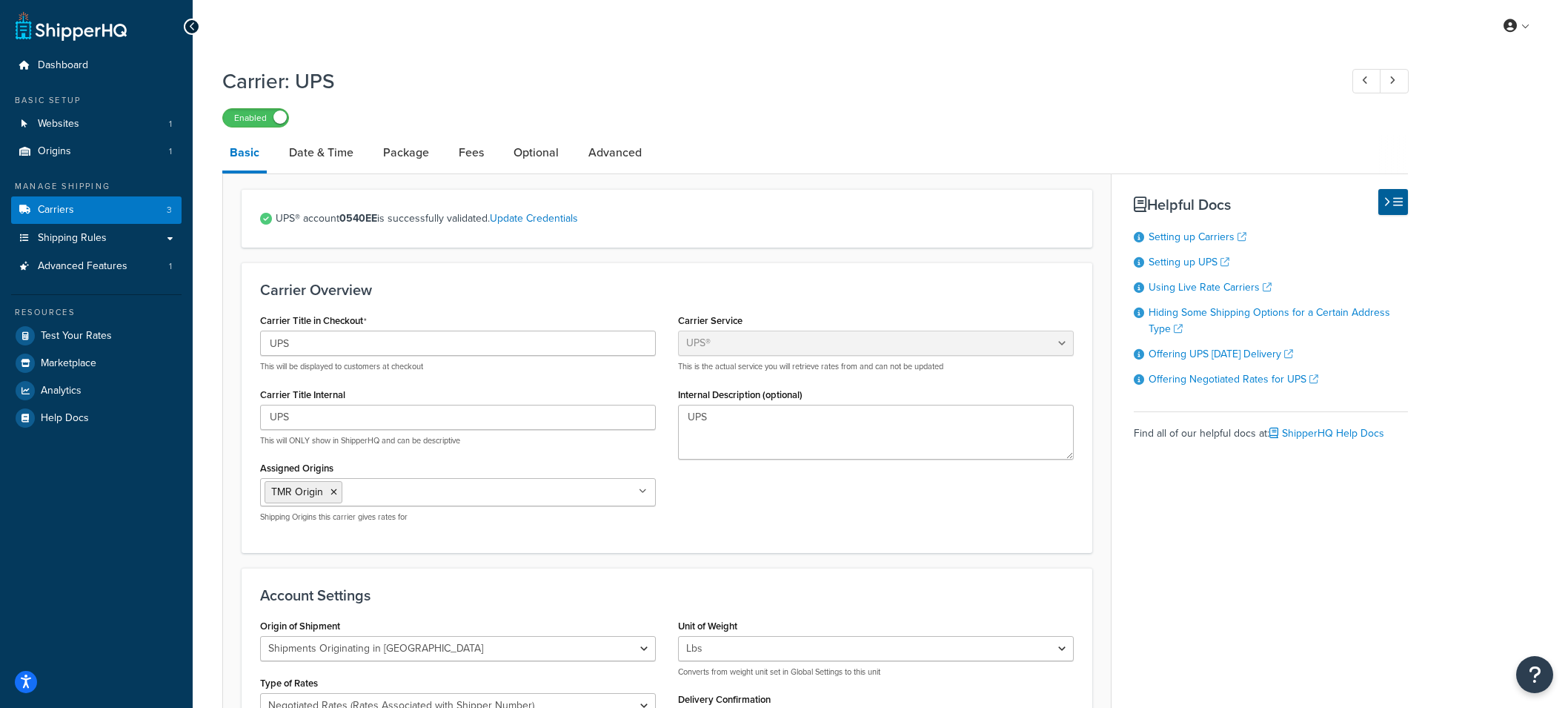
select select "ups"
select select "can"
